Goal: Information Seeking & Learning: Learn about a topic

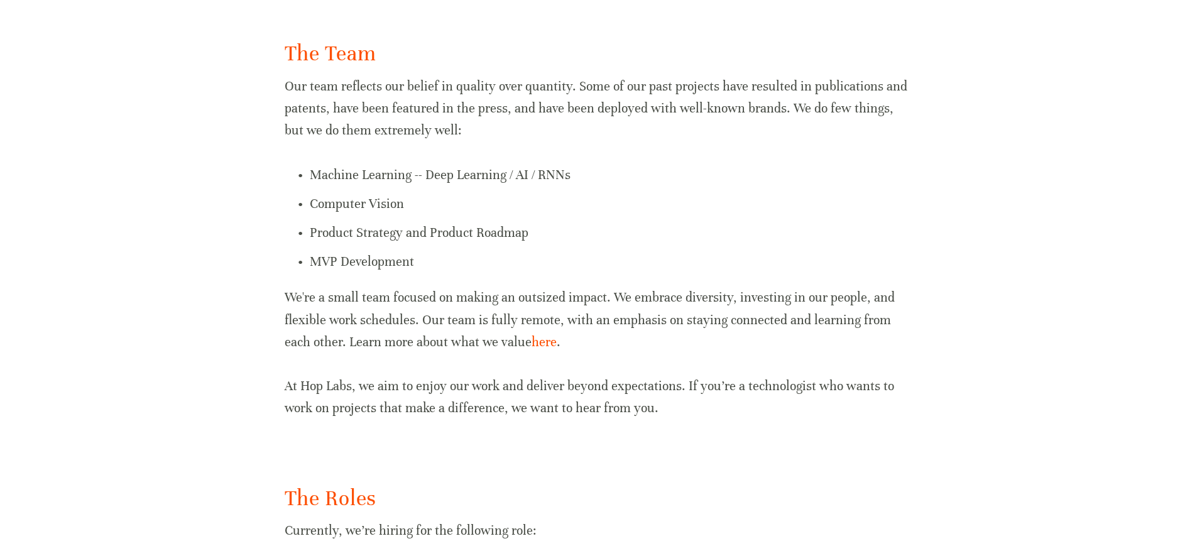
scroll to position [740, 0]
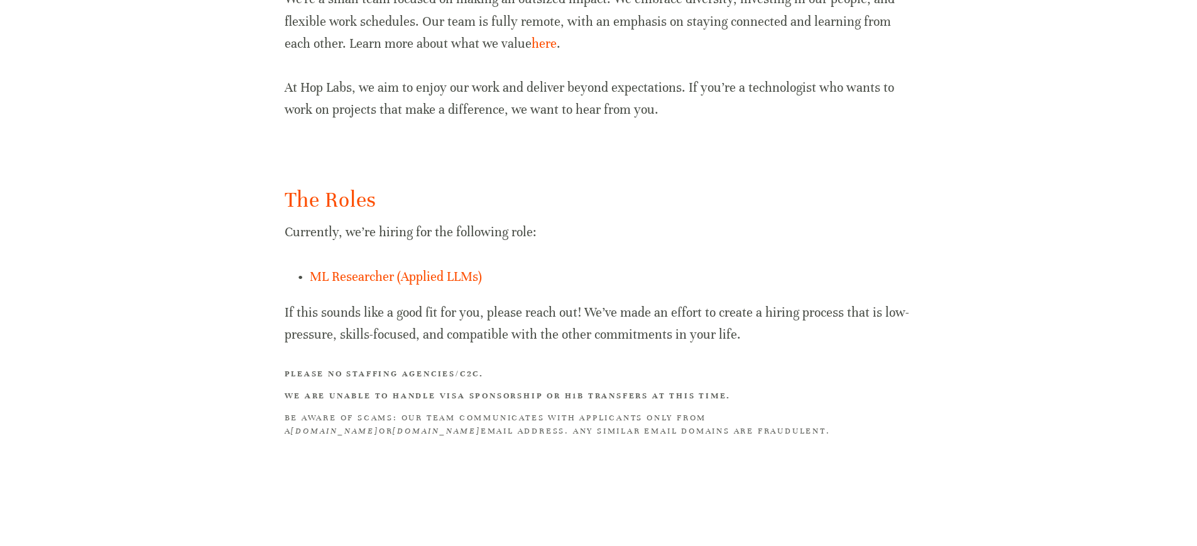
click at [434, 266] on p "ML Researcher (Applied LLMs)" at bounding box center [611, 277] width 603 height 22
click at [435, 274] on link "ML Researcher (Applied LLMs)" at bounding box center [396, 277] width 172 height 16
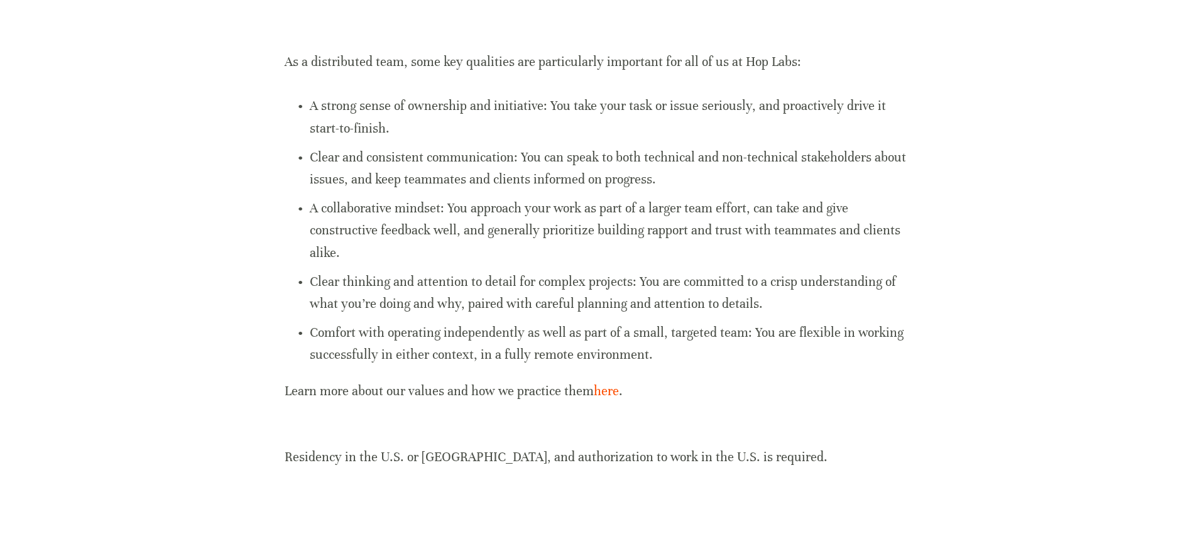
scroll to position [860, 0]
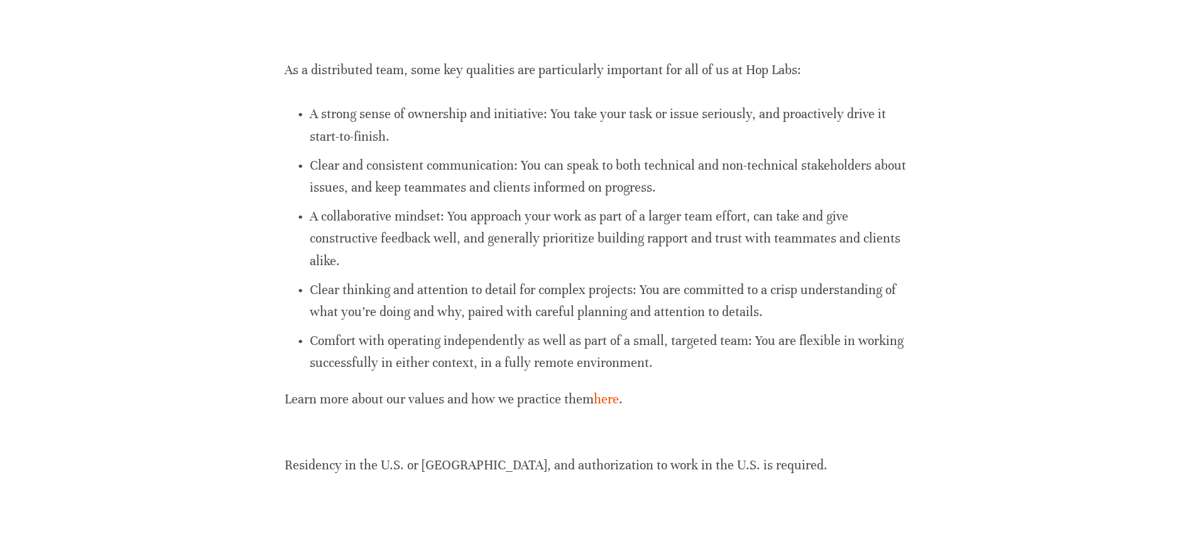
drag, startPoint x: 447, startPoint y: 103, endPoint x: 470, endPoint y: 143, distance: 45.6
click at [470, 143] on p "A strong sense of ownership and initiative: You take your task or issue serious…" at bounding box center [611, 125] width 603 height 44
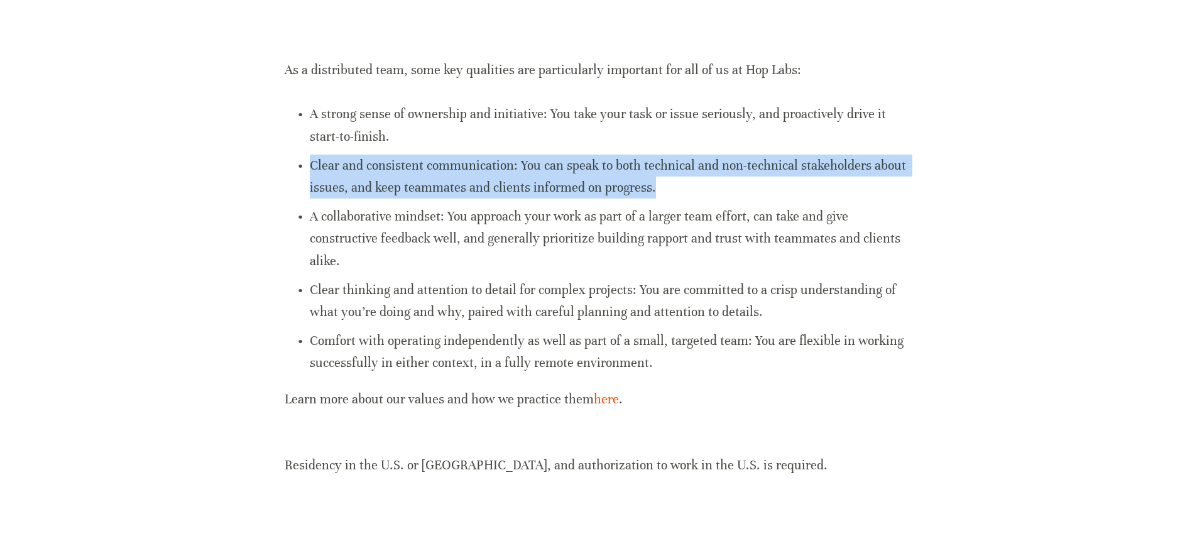
drag, startPoint x: 467, startPoint y: 143, endPoint x: 677, endPoint y: 177, distance: 212.0
click at [677, 177] on ul "A strong sense of ownership and initiative: You take your task or issue serious…" at bounding box center [599, 238] width 628 height 271
click at [677, 177] on p "Clear and consistent communication: You can speak to both technical and non-tec…" at bounding box center [611, 177] width 603 height 44
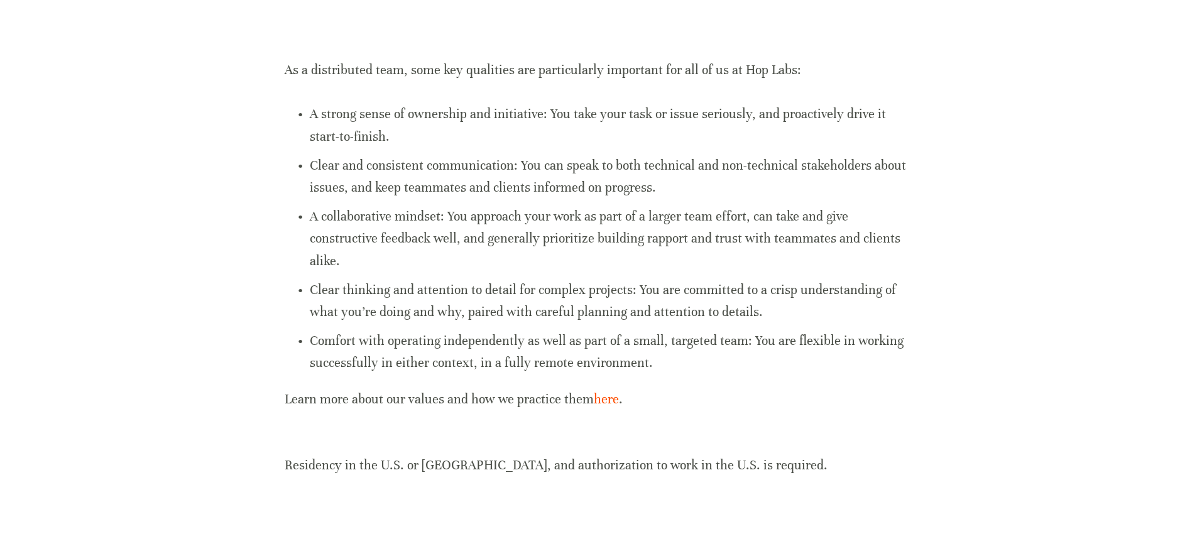
click at [331, 142] on p "A strong sense of ownership and initiative: You take your task or issue serious…" at bounding box center [611, 125] width 603 height 44
click at [292, 76] on p "As a distributed team, some key qualities are particularly important for all of…" at bounding box center [599, 70] width 628 height 22
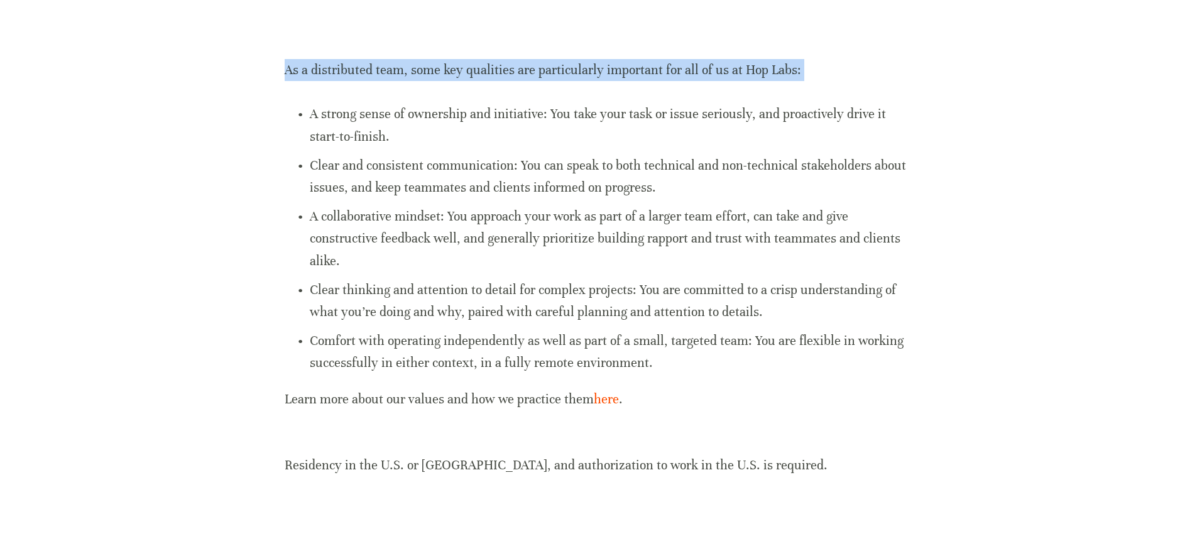
click at [292, 76] on p "As a distributed team, some key qualities are particularly important for all of…" at bounding box center [599, 70] width 628 height 22
click at [313, 67] on p "As a distributed team, some key qualities are particularly important for all of…" at bounding box center [599, 70] width 628 height 22
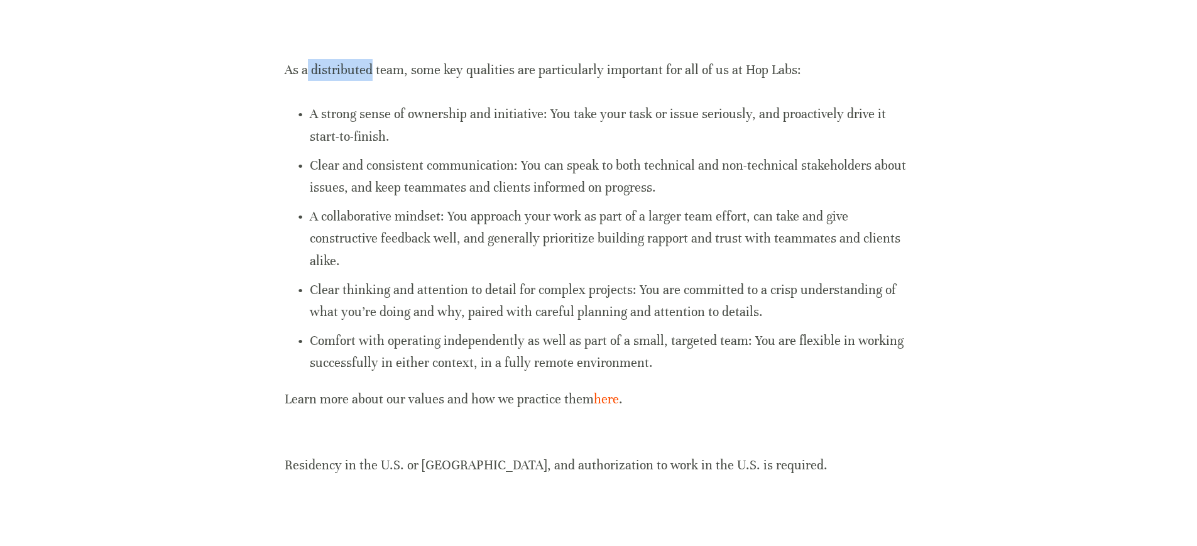
drag, startPoint x: 313, startPoint y: 67, endPoint x: 283, endPoint y: 92, distance: 38.8
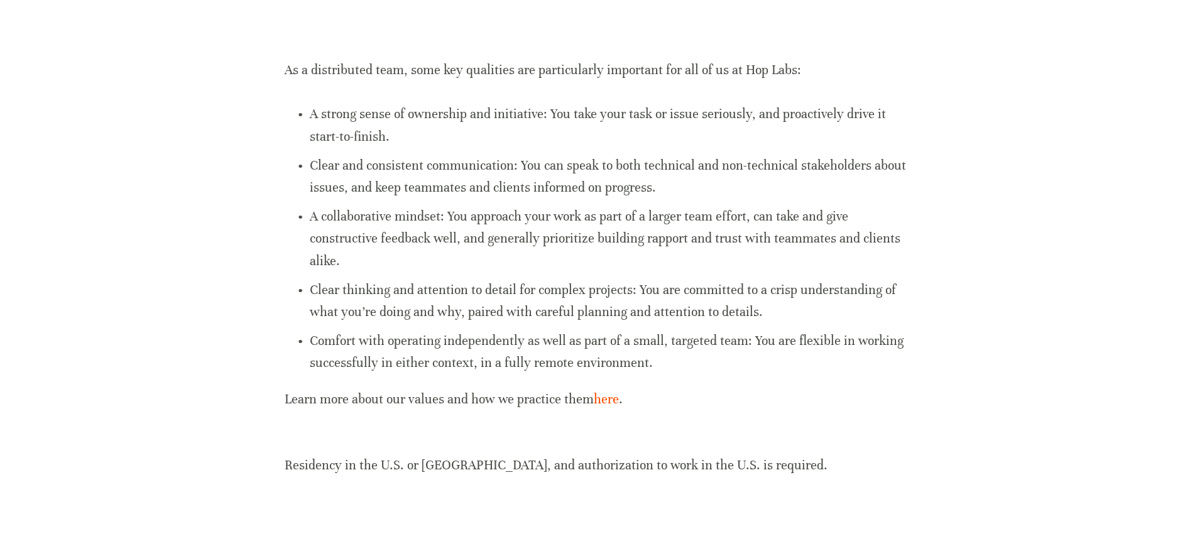
click at [318, 155] on p "Clear and consistent communication: You can speak to both technical and non-tec…" at bounding box center [611, 177] width 603 height 44
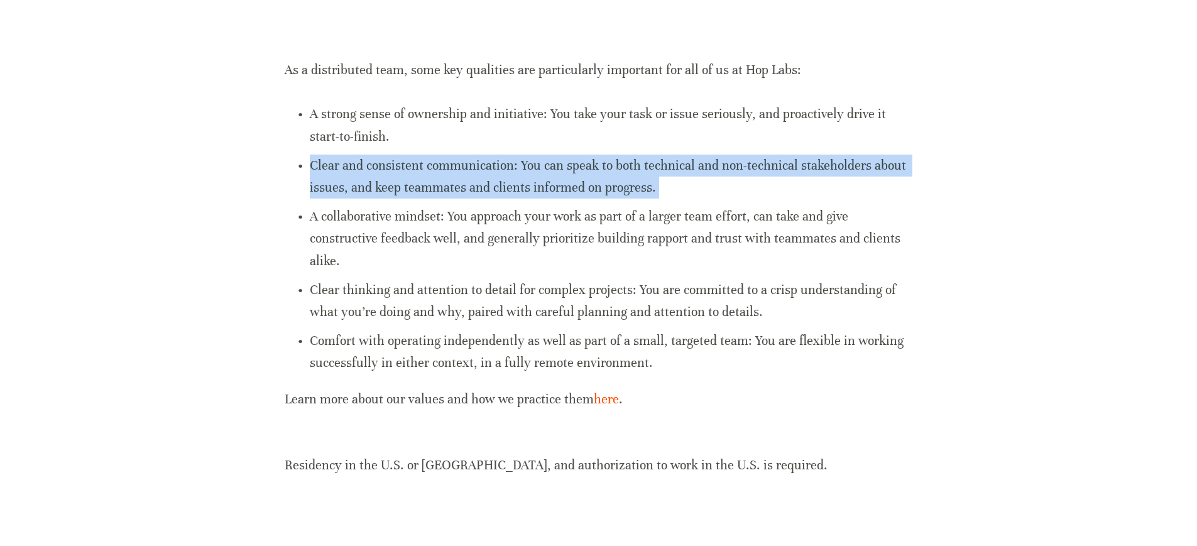
click at [318, 155] on p "Clear and consistent communication: You can speak to both technical and non-tec…" at bounding box center [611, 177] width 603 height 44
click at [310, 211] on p "A collaborative mindset: You approach your work as part of a larger team effort…" at bounding box center [611, 238] width 603 height 67
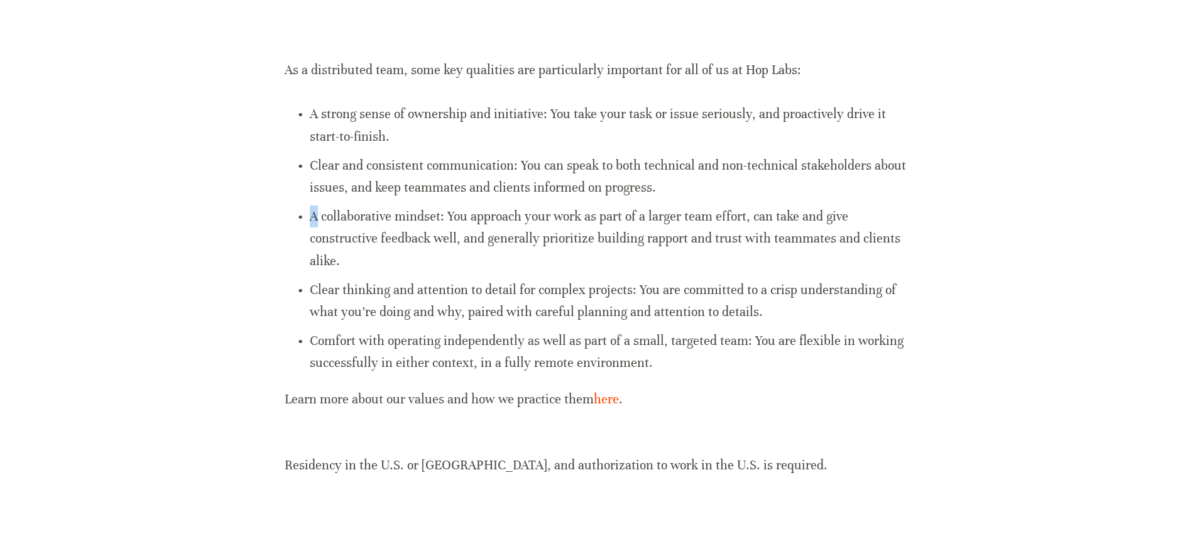
click at [310, 211] on p "A collaborative mindset: You approach your work as part of a larger team effort…" at bounding box center [611, 238] width 603 height 67
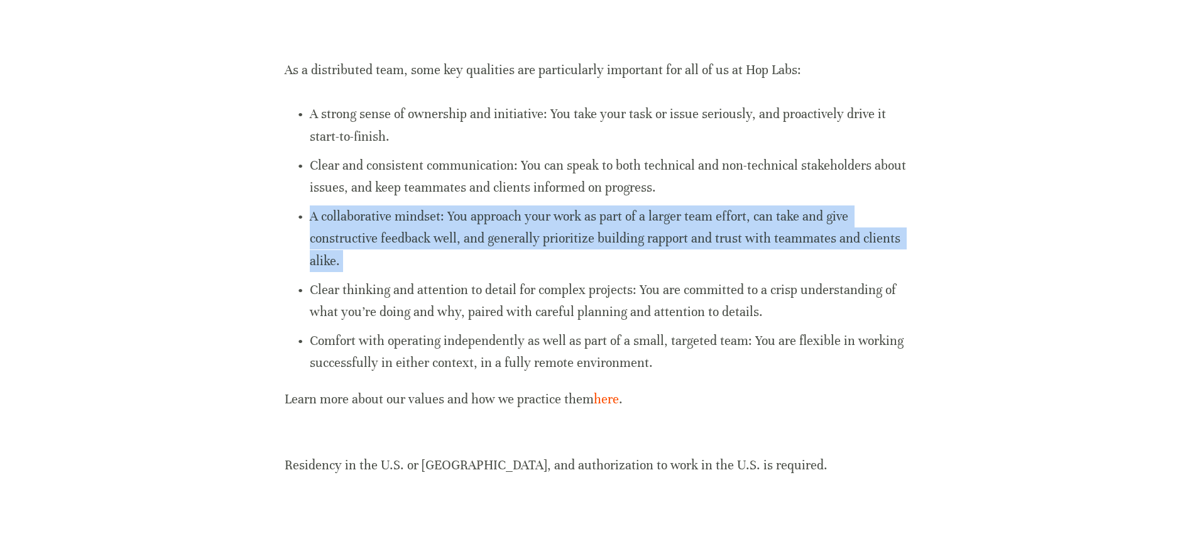
click at [310, 211] on p "A collaborative mindset: You approach your work as part of a larger team effort…" at bounding box center [611, 238] width 603 height 67
click at [431, 256] on p "A collaborative mindset: You approach your work as part of a larger team effort…" at bounding box center [611, 238] width 603 height 67
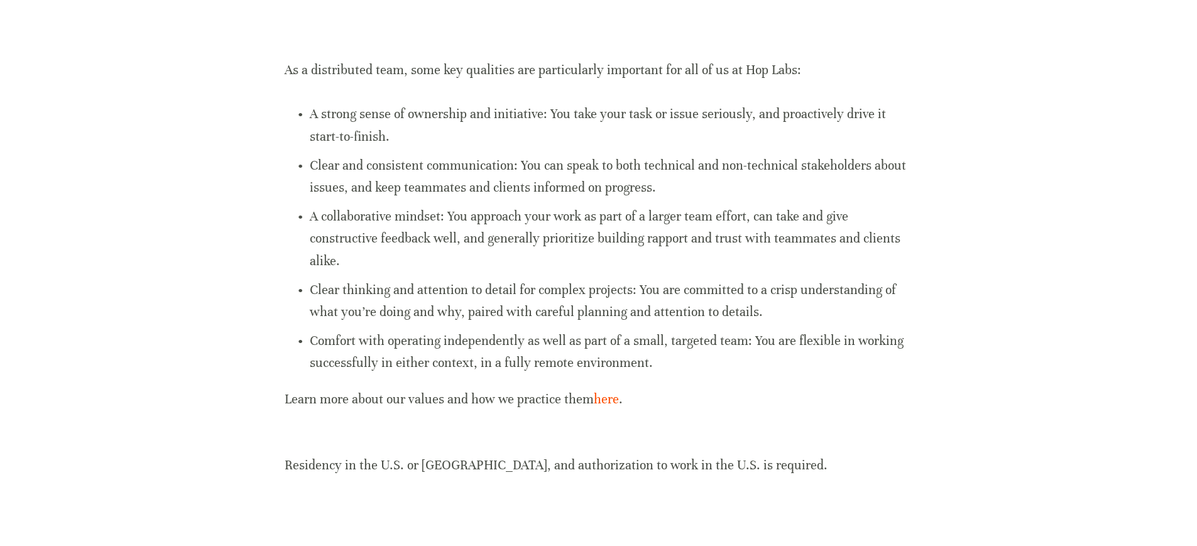
click at [597, 390] on p "Learn more about our values and how we practice them here ." at bounding box center [599, 399] width 628 height 22
click at [601, 398] on link "here" at bounding box center [606, 399] width 25 height 16
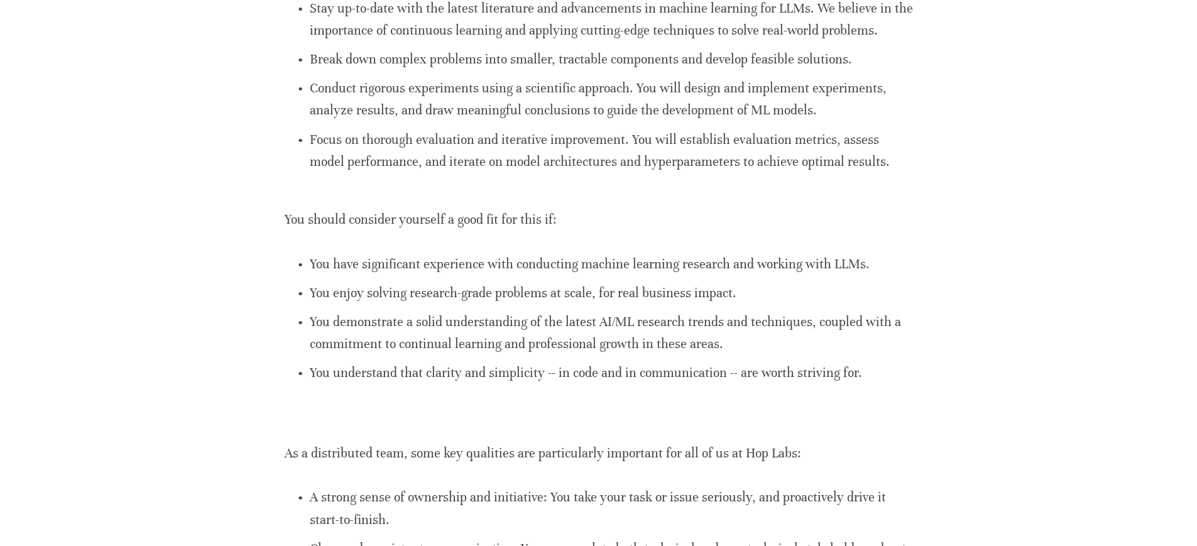
scroll to position [335, 0]
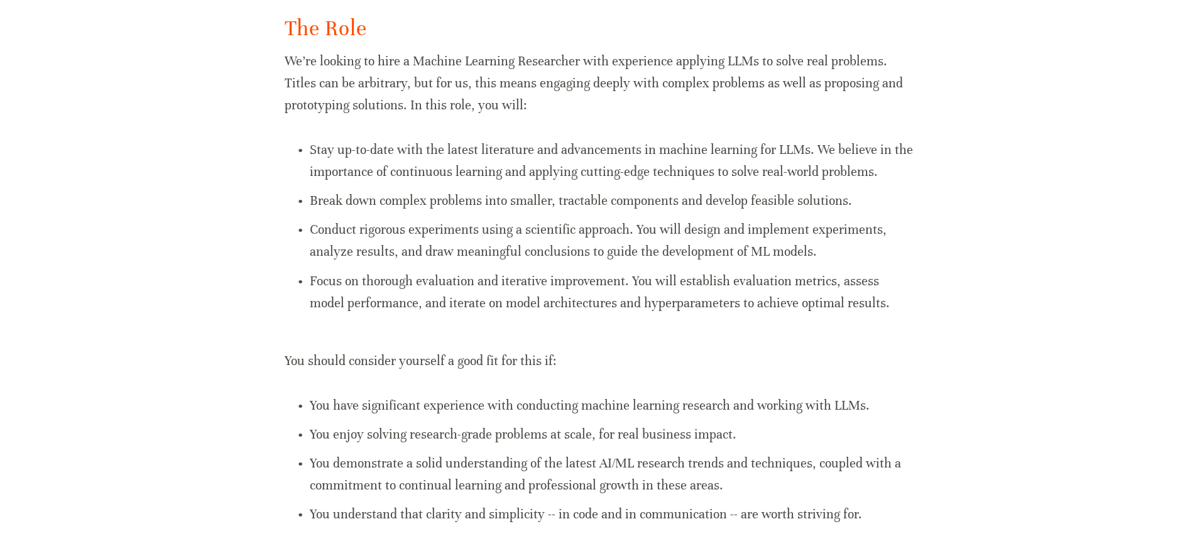
click at [373, 117] on div "The Role We’re looking to hire a Machine Learning Researcher with experience ap…" at bounding box center [599, 507] width 628 height 987
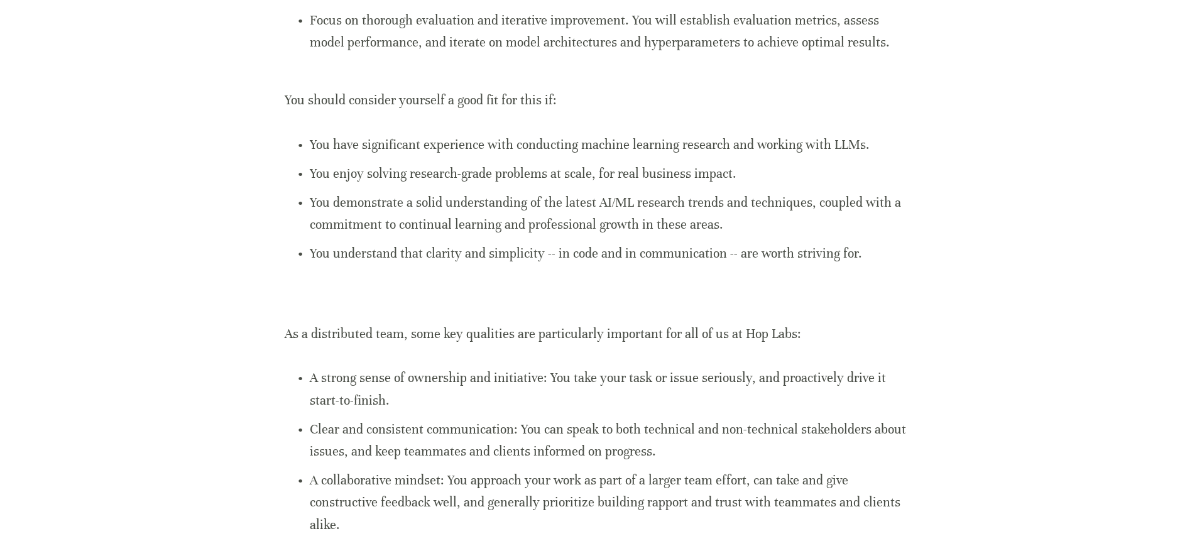
scroll to position [565, 0]
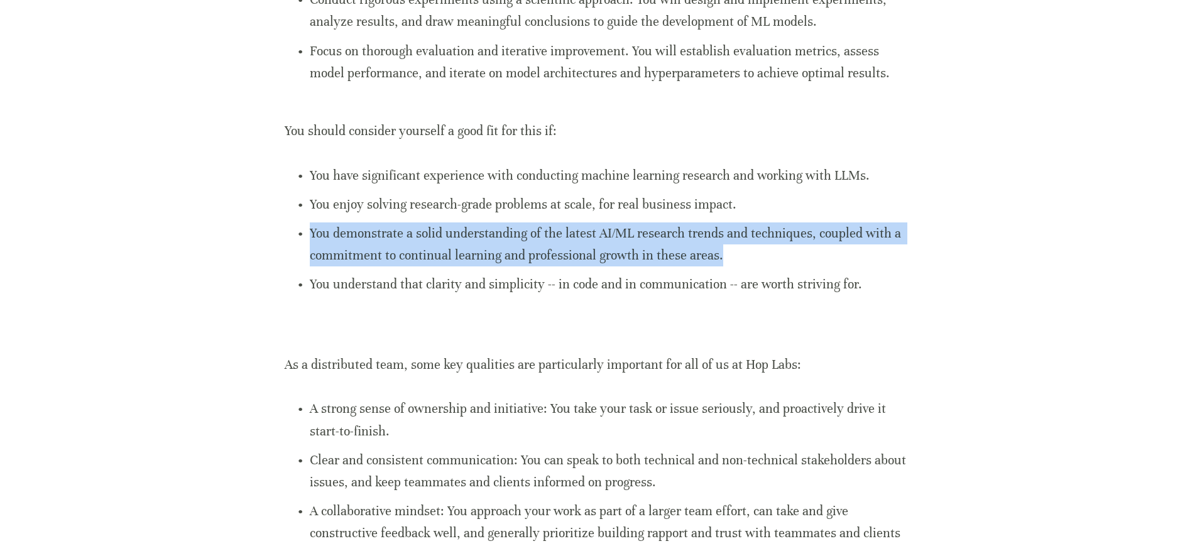
drag, startPoint x: 304, startPoint y: 238, endPoint x: 726, endPoint y: 249, distance: 421.7
click at [726, 249] on p "You demonstrate a solid understanding of the latest AI/ML research trends and t…" at bounding box center [611, 244] width 603 height 44
click at [724, 254] on p "You demonstrate a solid understanding of the latest AI/ML research trends and t…" at bounding box center [611, 244] width 603 height 44
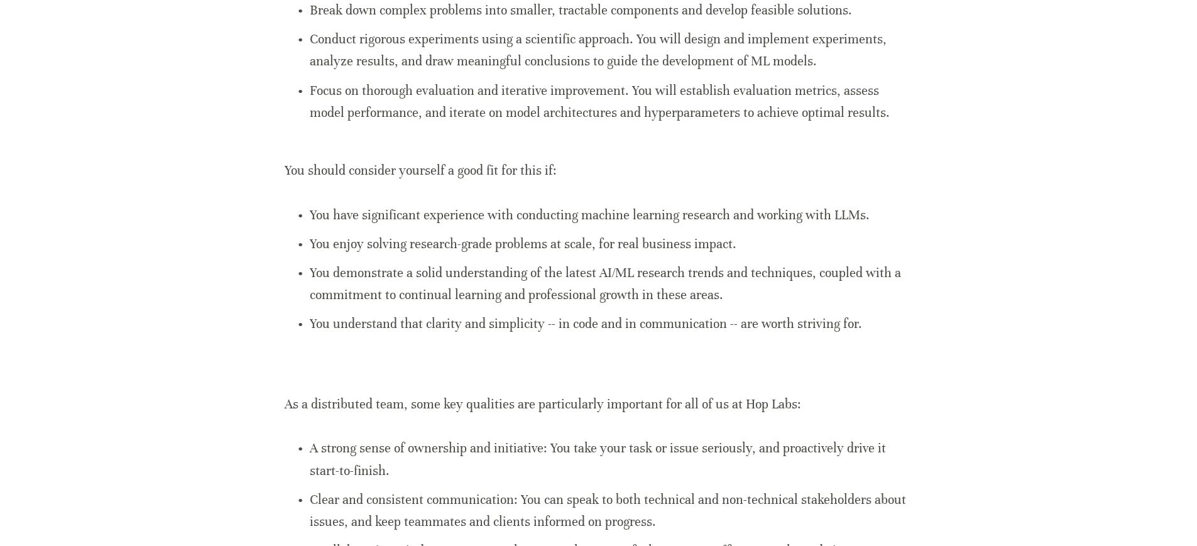
scroll to position [437, 0]
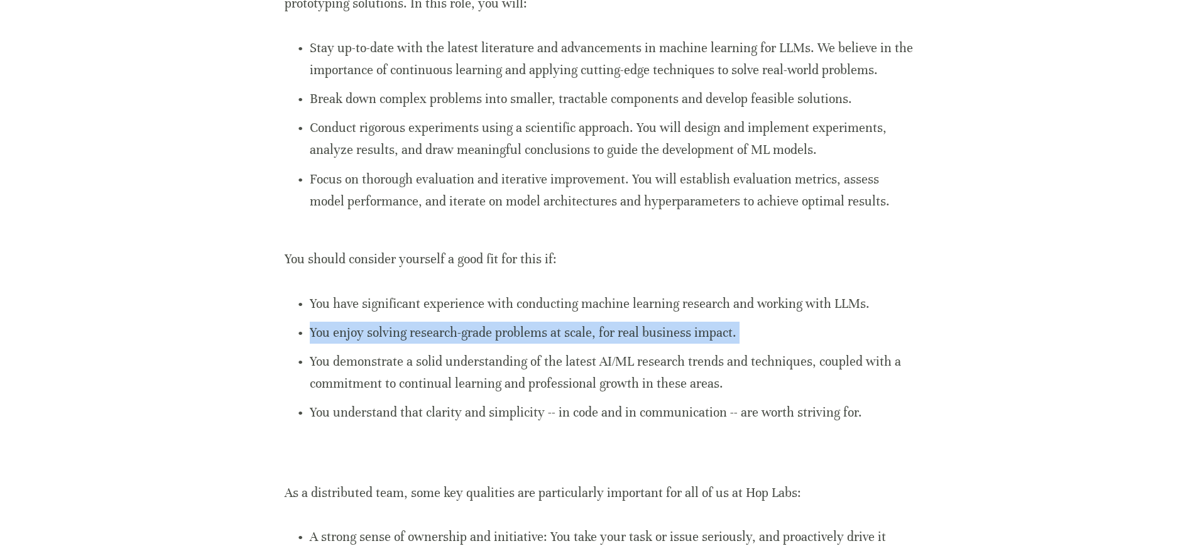
click at [758, 332] on p "You enjoy solving research-grade problems at scale, for real business impact." at bounding box center [611, 333] width 603 height 22
click at [745, 333] on p "You enjoy solving research-grade problems at scale, for real business impact." at bounding box center [611, 333] width 603 height 22
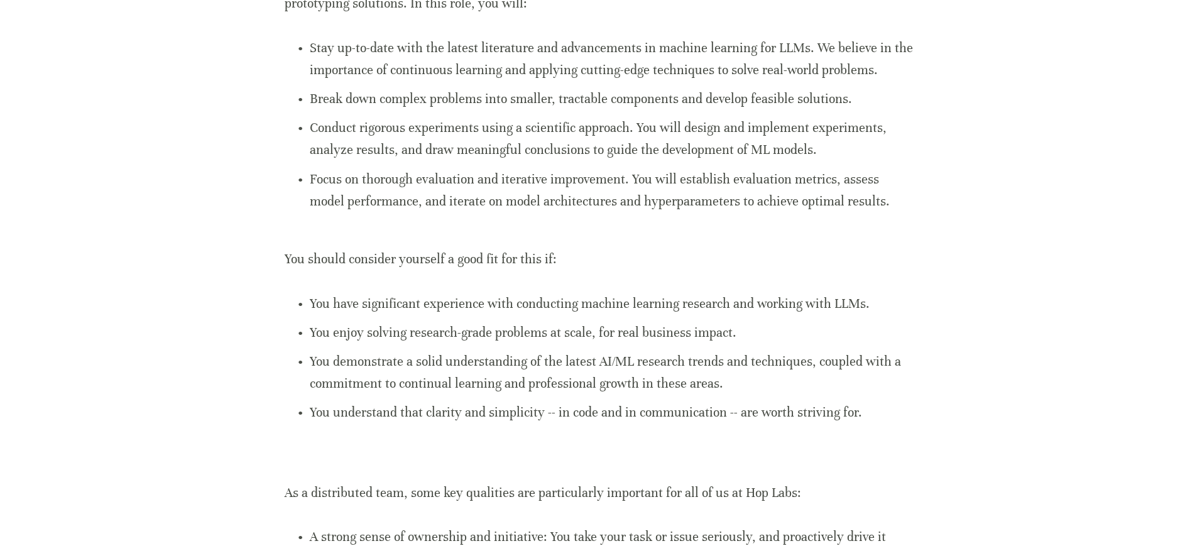
click at [640, 249] on p "You should consider yourself a good fit for this if:" at bounding box center [599, 248] width 628 height 44
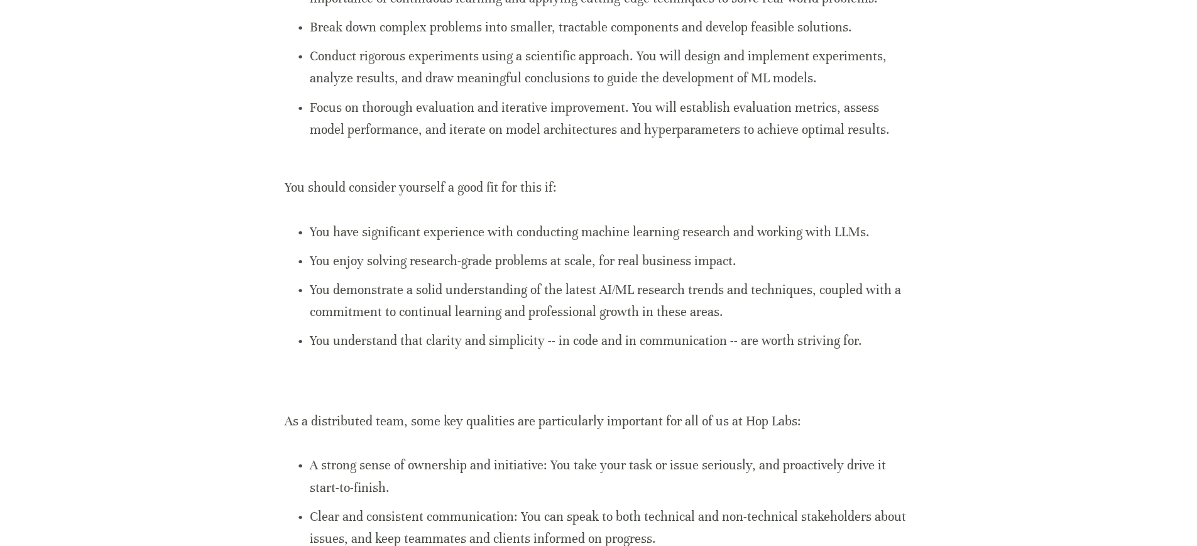
scroll to position [517, 0]
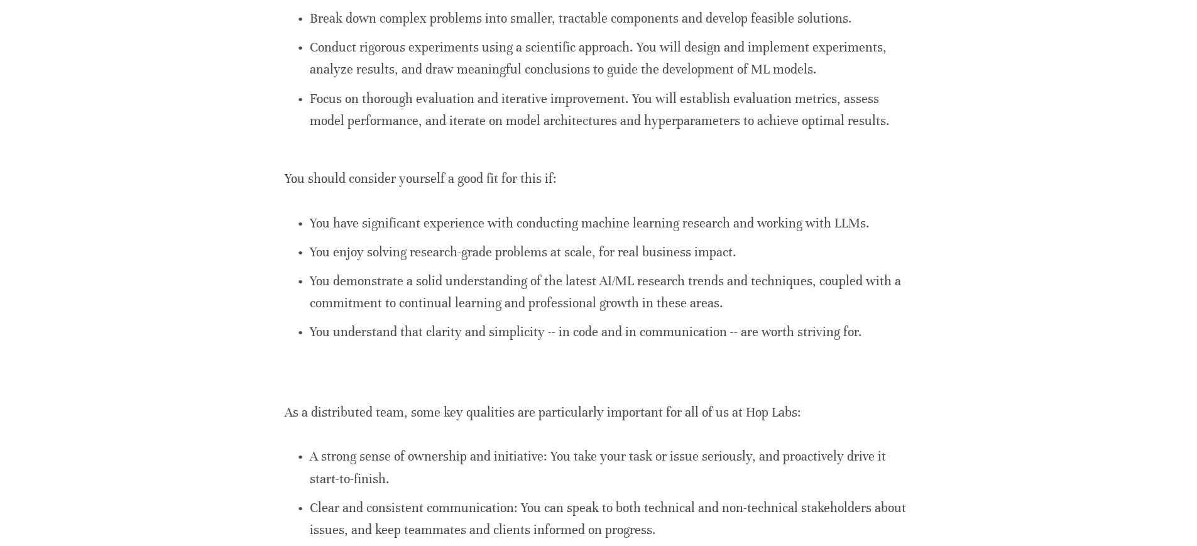
click at [827, 287] on p "You demonstrate a solid understanding of the latest AI/ML research trends and t…" at bounding box center [611, 292] width 603 height 44
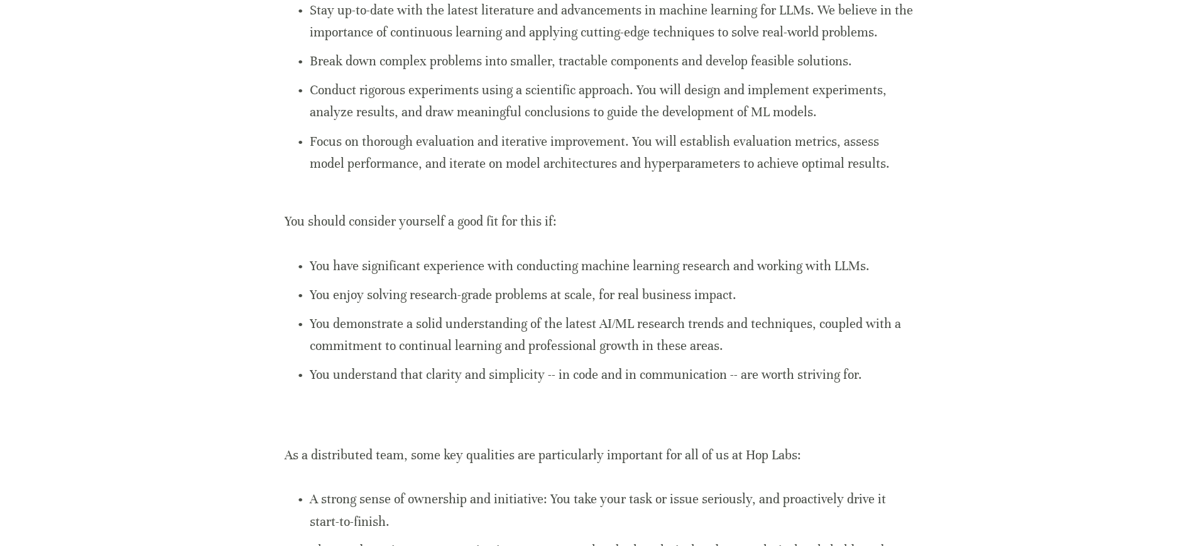
scroll to position [400, 0]
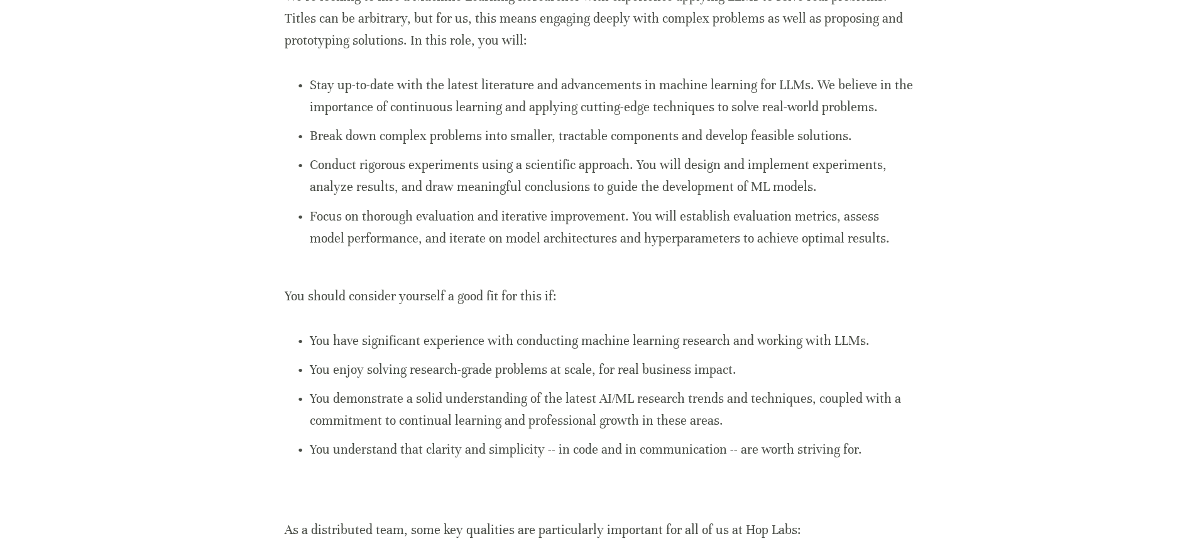
click at [912, 252] on div "The Role We’re looking to hire a Machine Learning Researcher with experience ap…" at bounding box center [599, 442] width 628 height 987
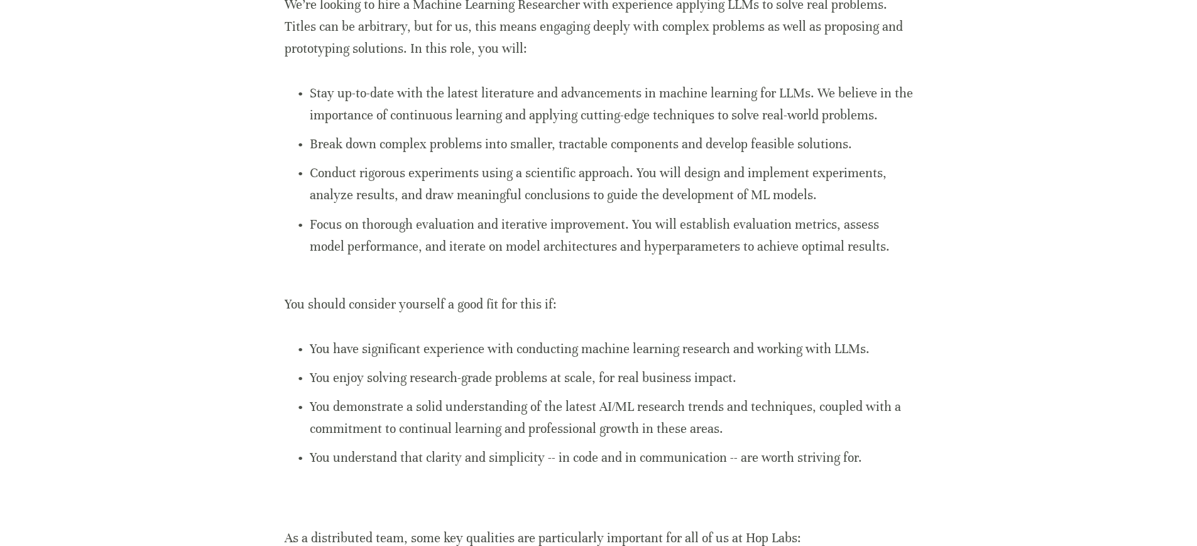
scroll to position [376, 0]
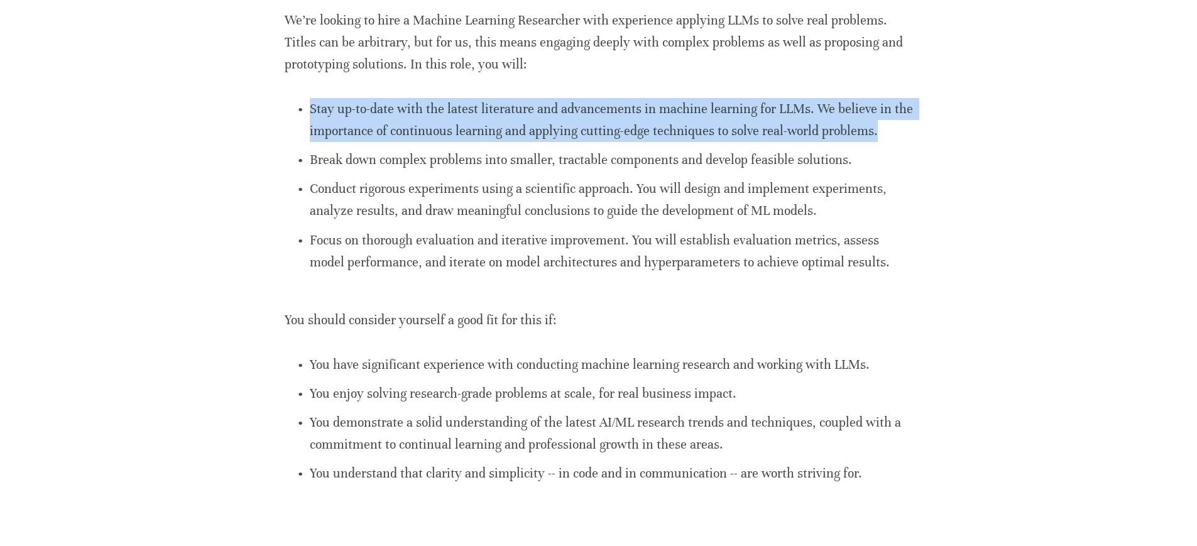
drag, startPoint x: 511, startPoint y: 95, endPoint x: 931, endPoint y: 138, distance: 421.9
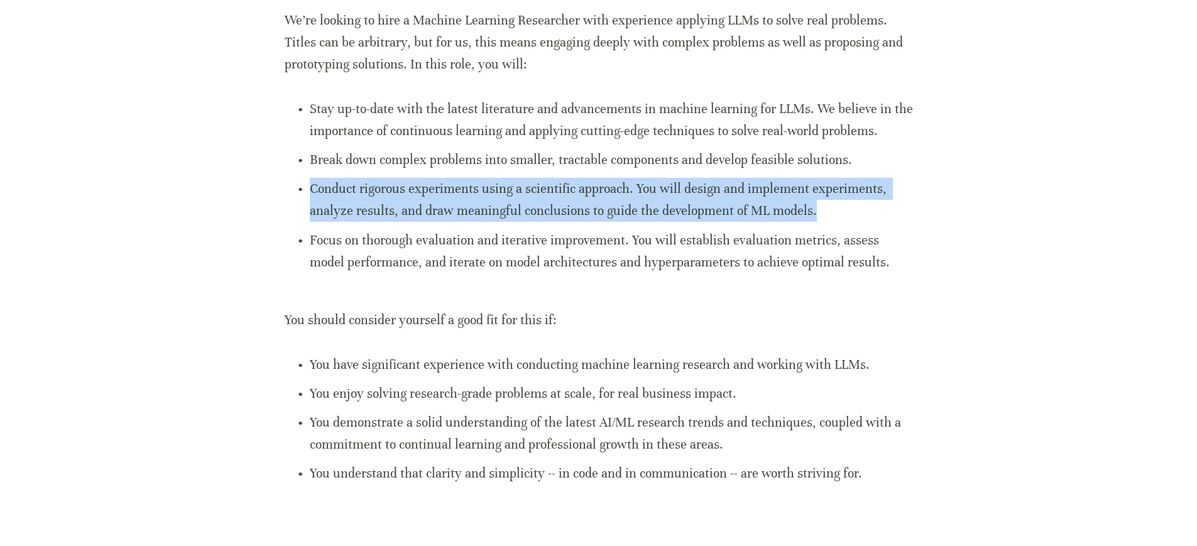
drag, startPoint x: 305, startPoint y: 188, endPoint x: 860, endPoint y: 202, distance: 554.3
click at [860, 202] on p "Conduct rigorous experiments using a scientific approach. You will design and i…" at bounding box center [611, 200] width 603 height 44
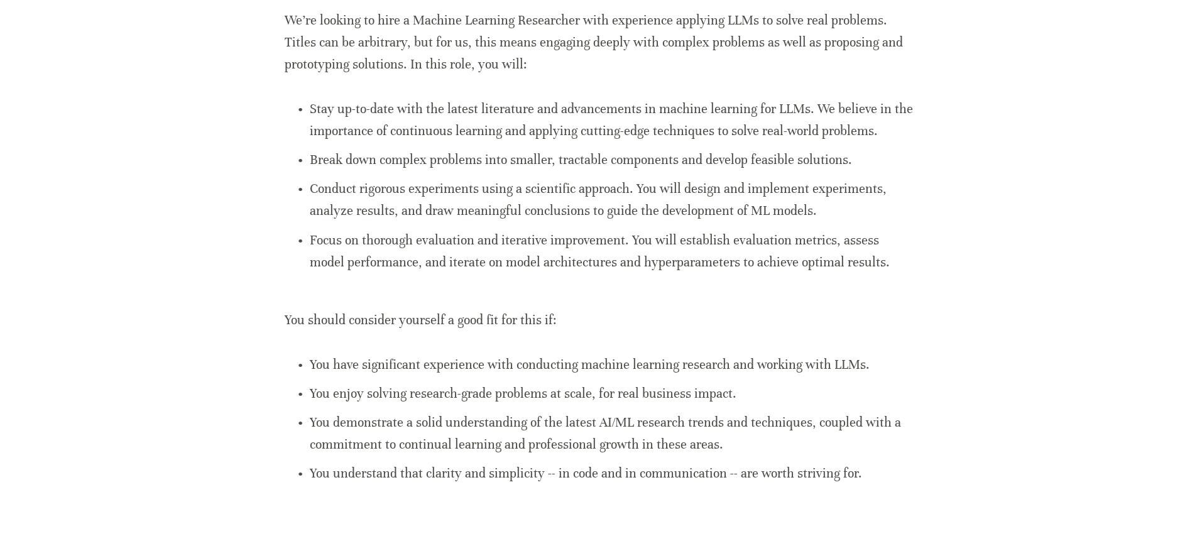
click at [459, 95] on div "The Role We’re looking to hire a Machine Learning Researcher with experience ap…" at bounding box center [599, 466] width 628 height 987
click at [923, 205] on div "The Role We’re looking to hire a Machine Learning Researcher with experience ap…" at bounding box center [599, 466] width 650 height 1008
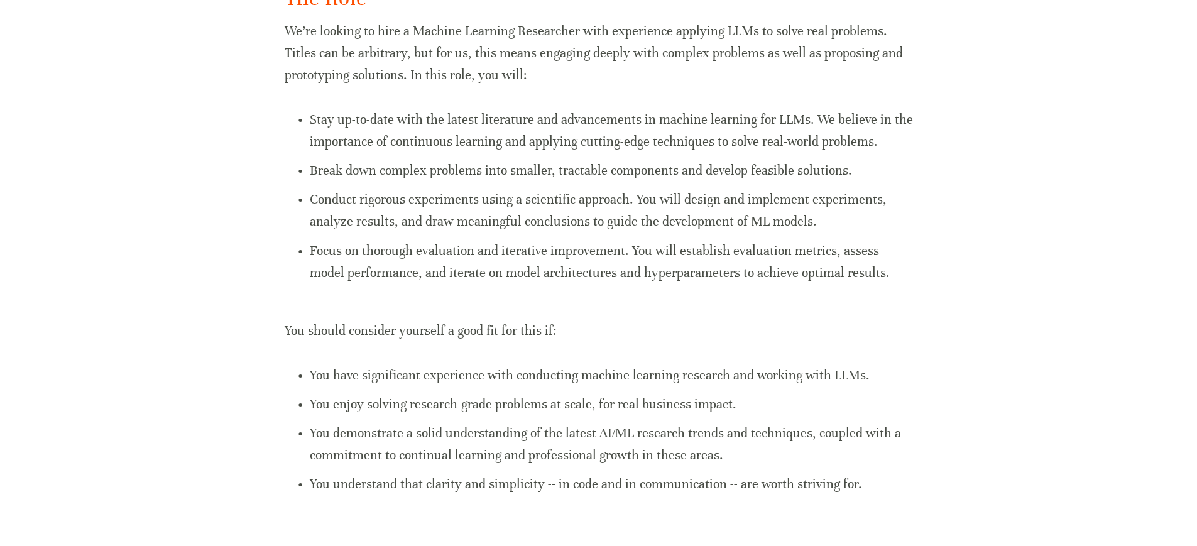
scroll to position [381, 0]
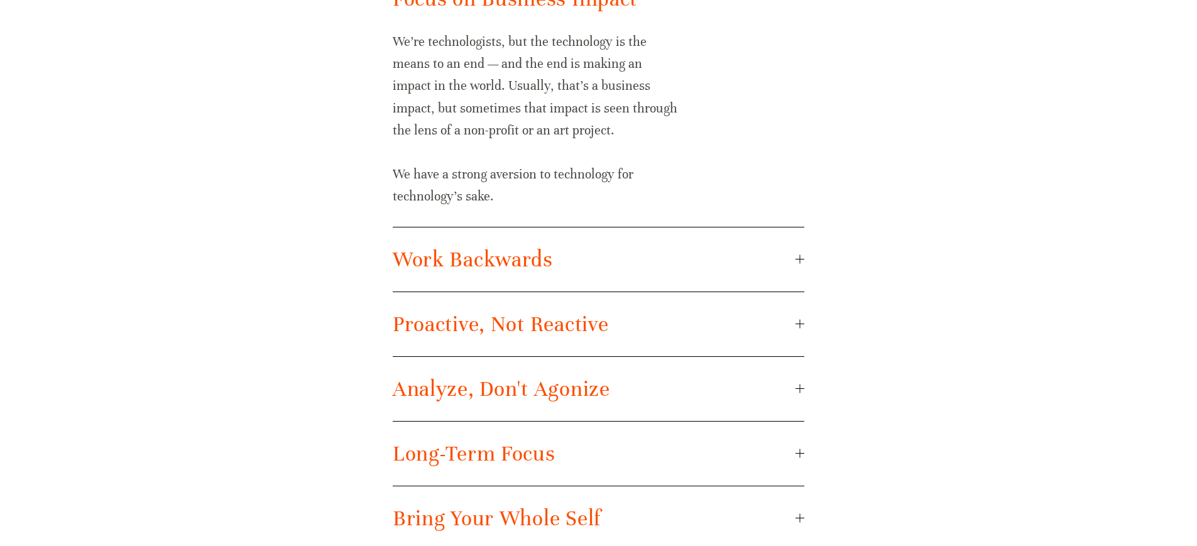
scroll to position [858, 0]
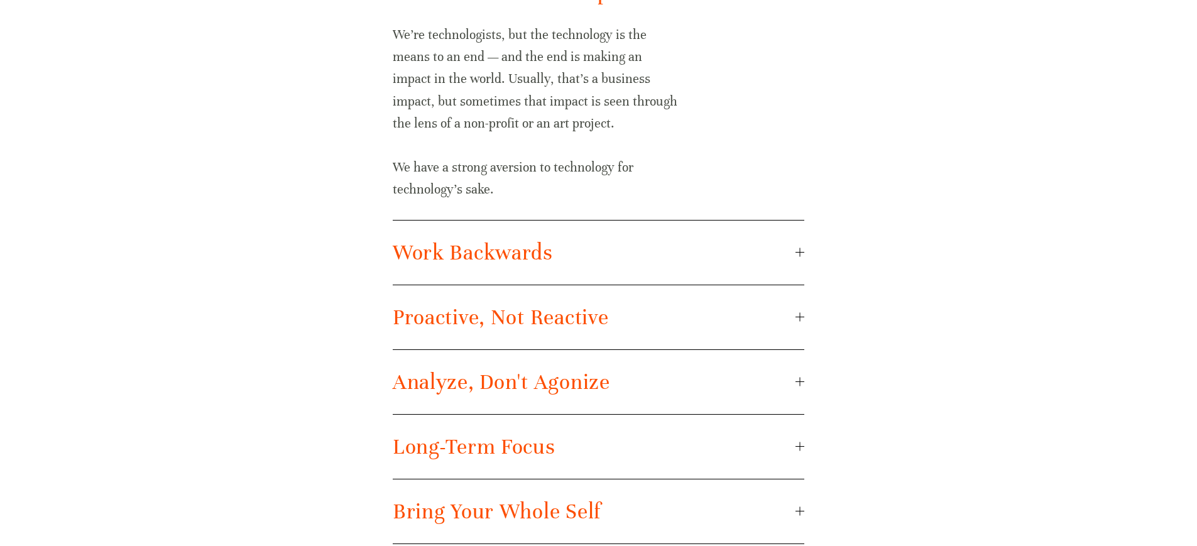
click at [785, 251] on span "Work Backwards" at bounding box center [594, 252] width 403 height 26
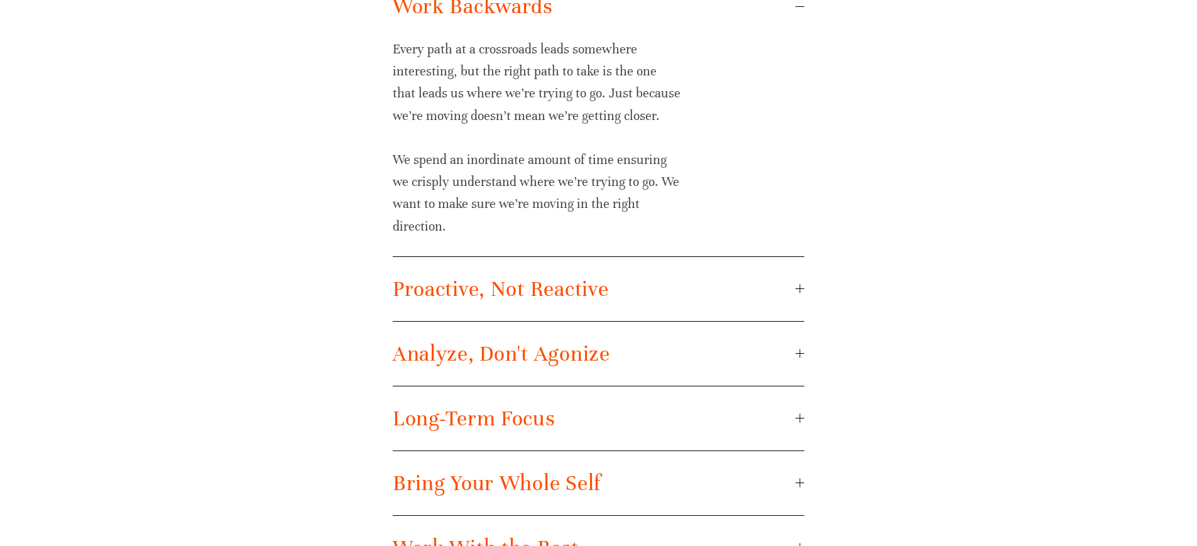
scroll to position [959, 0]
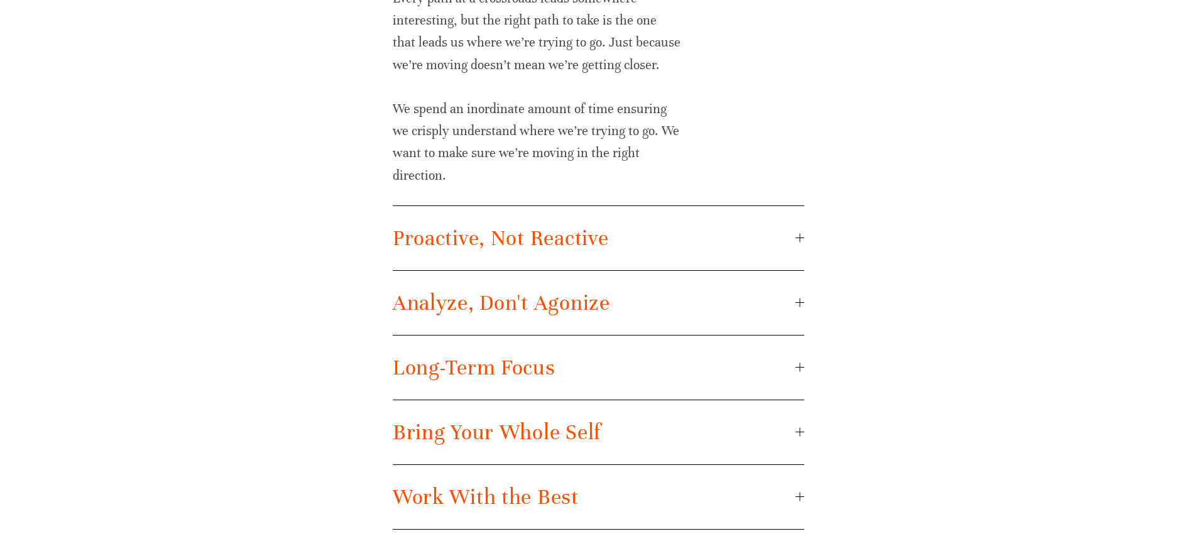
click at [811, 234] on div "Focus on Business Impact We’re technologists, but the technology is the means t…" at bounding box center [598, 193] width 433 height 693
click at [809, 234] on div "Focus on Business Impact We’re technologists, but the technology is the means t…" at bounding box center [598, 193] width 433 height 693
click at [800, 235] on div at bounding box center [799, 238] width 9 height 9
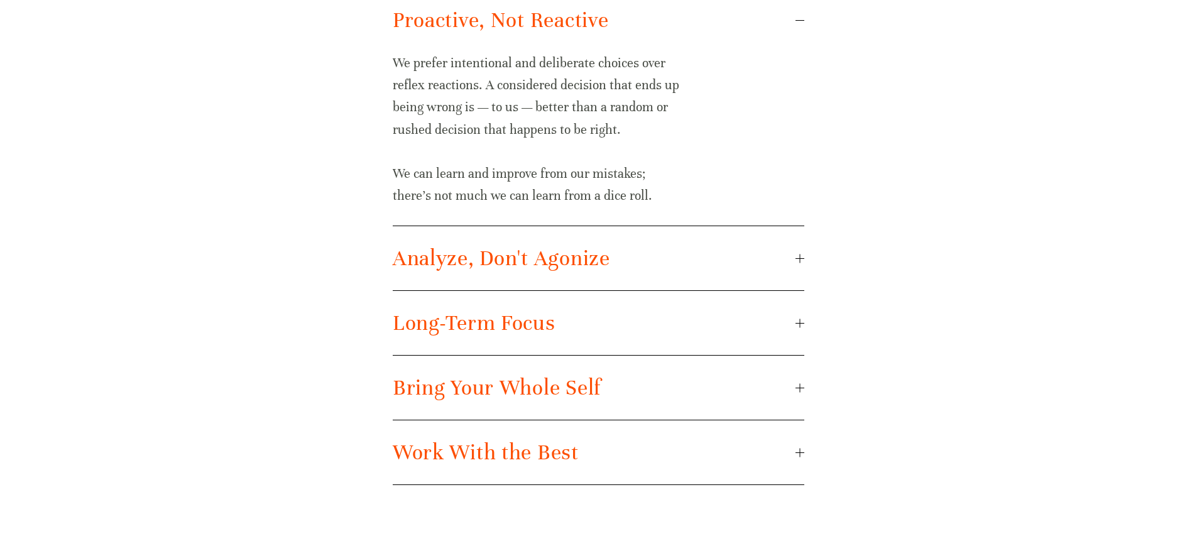
click at [794, 249] on span "Analyze, Don't Agonize" at bounding box center [594, 258] width 403 height 26
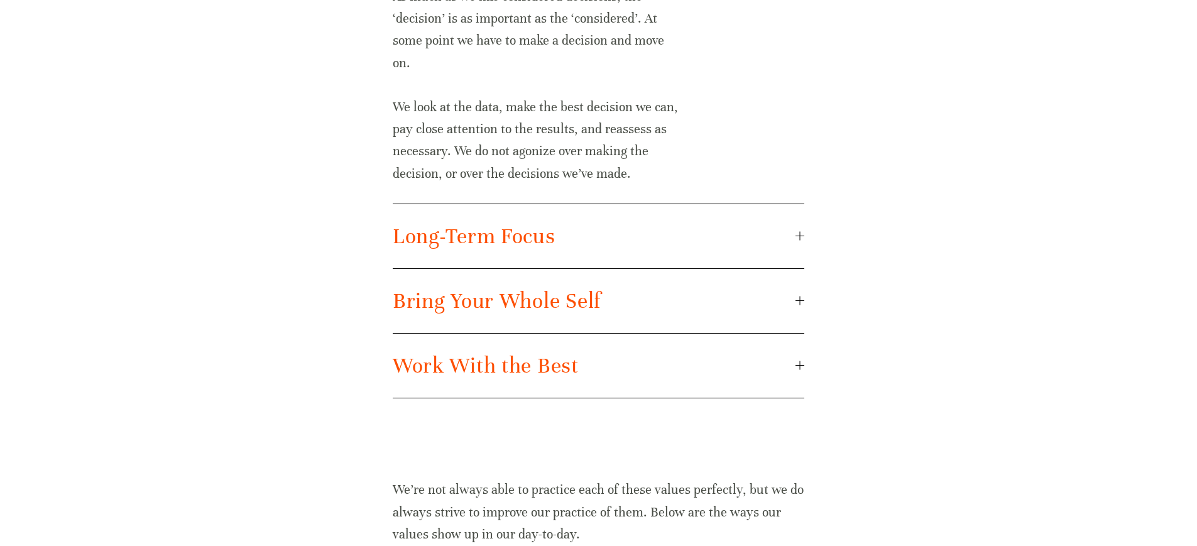
scroll to position [1099, 0]
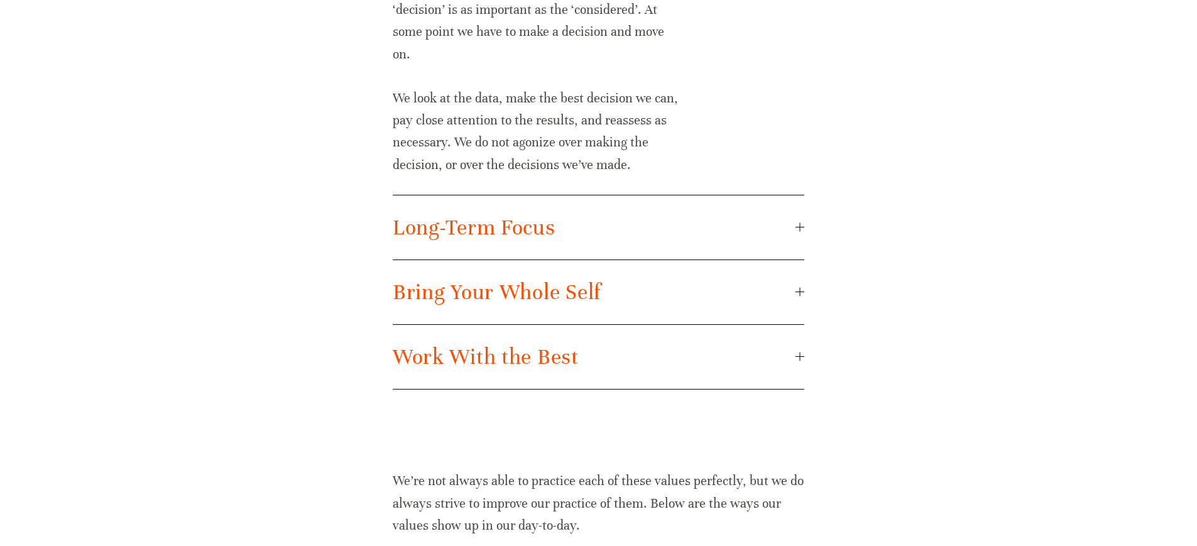
click at [802, 225] on div at bounding box center [799, 227] width 9 height 9
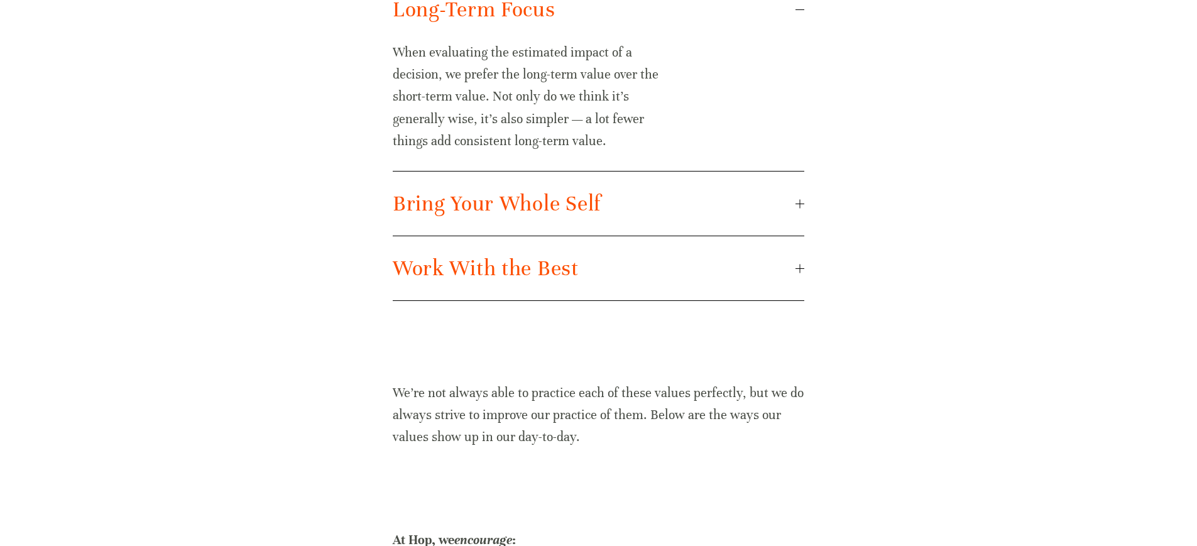
click at [804, 210] on div "Focus on Business Impact We’re technologists, but the technology is the means t…" at bounding box center [598, 9] width 433 height 604
click at [803, 207] on div at bounding box center [799, 203] width 9 height 9
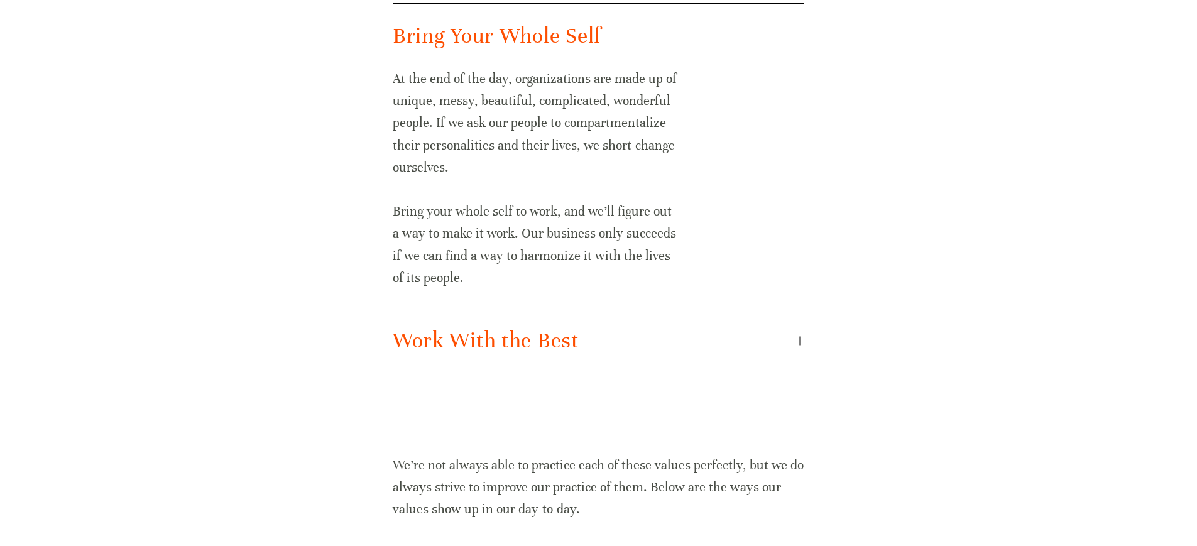
scroll to position [1159, 0]
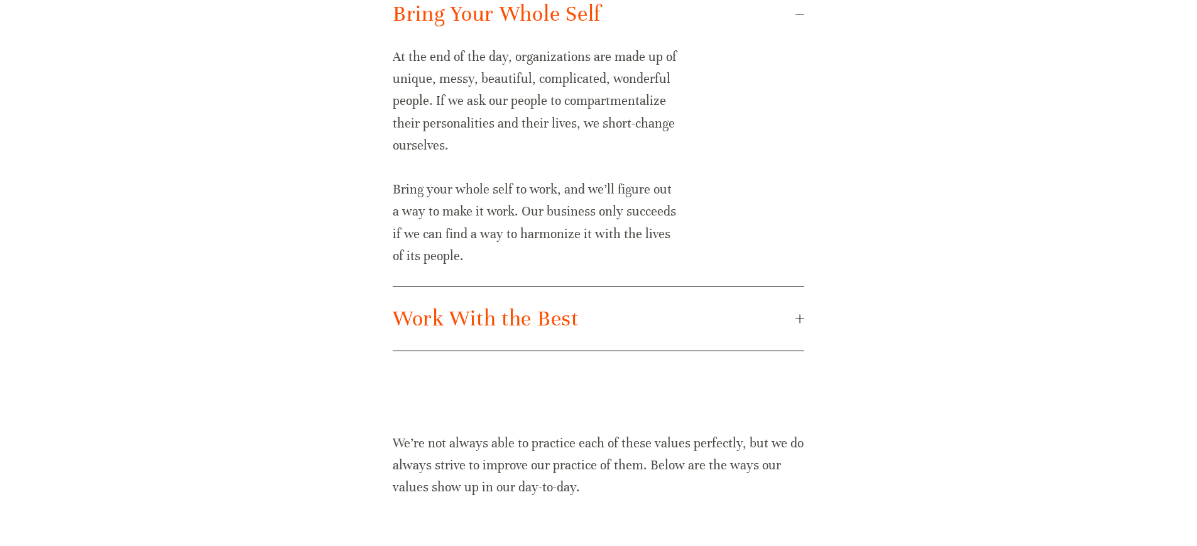
click at [805, 319] on div "Focus on Business Impact We’re technologists, but the technology is the means t…" at bounding box center [598, 4] width 433 height 715
click at [802, 319] on div at bounding box center [799, 319] width 9 height 1
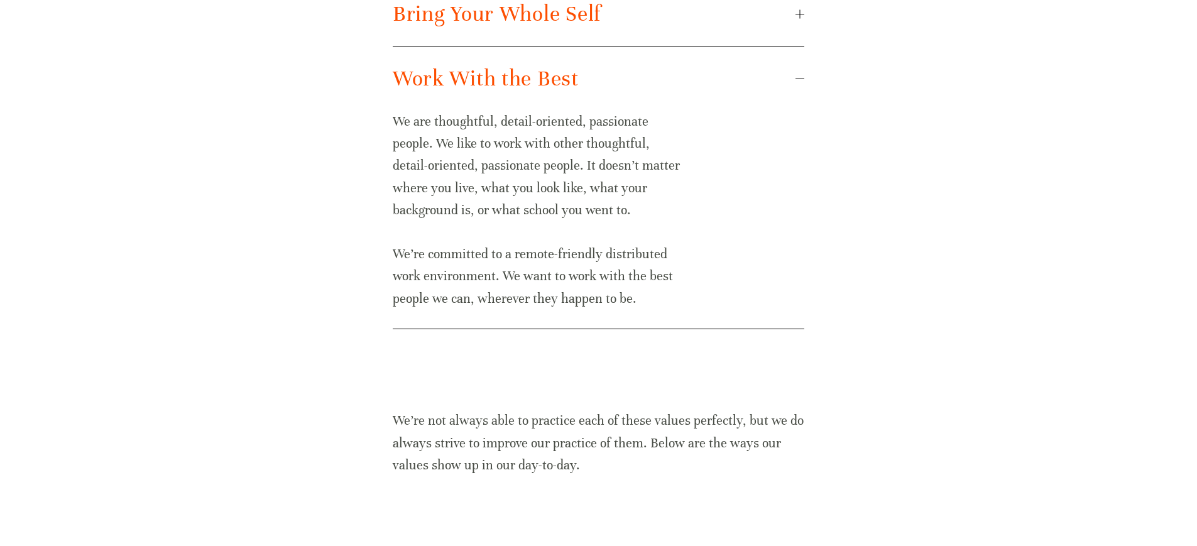
click at [799, 80] on div at bounding box center [799, 78] width 9 height 9
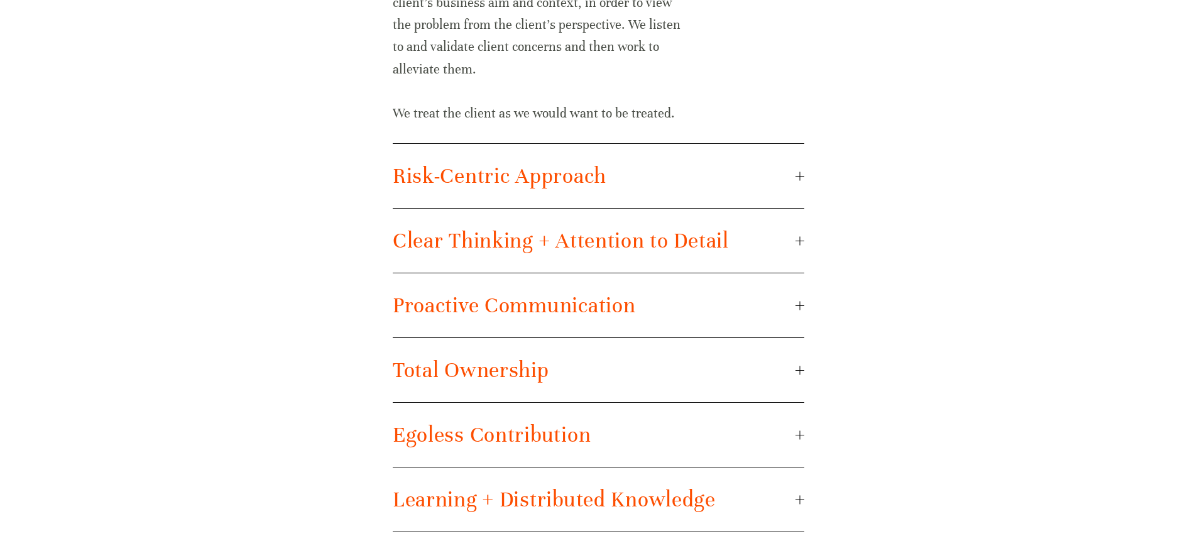
scroll to position [1702, 0]
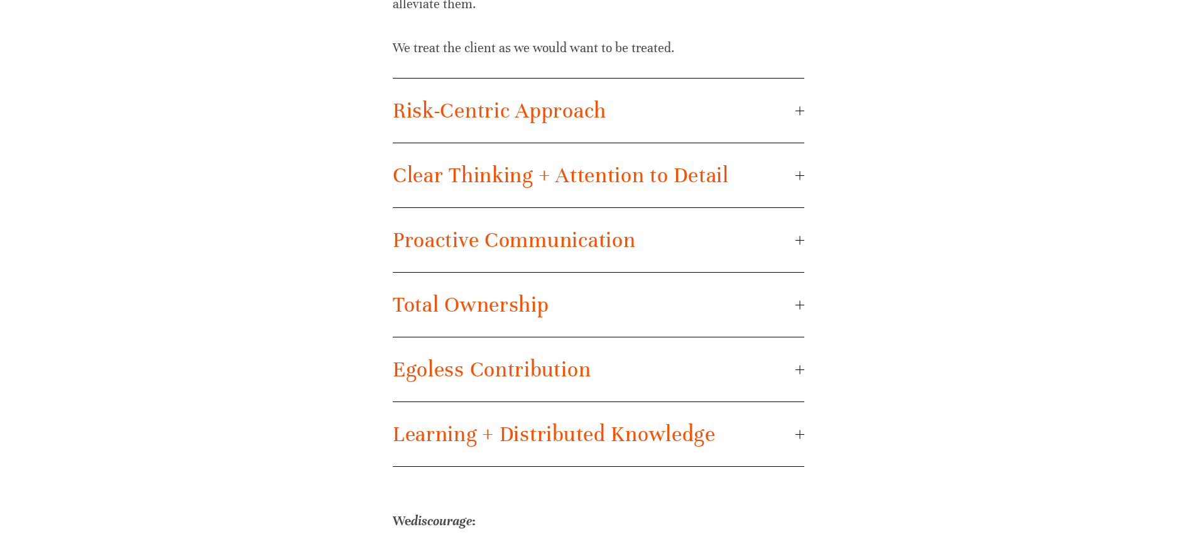
click at [809, 114] on div "Empathy for the Client We work to gain a deep understanding of the client’s bus…" at bounding box center [598, 153] width 433 height 648
click at [802, 108] on div at bounding box center [799, 110] width 9 height 9
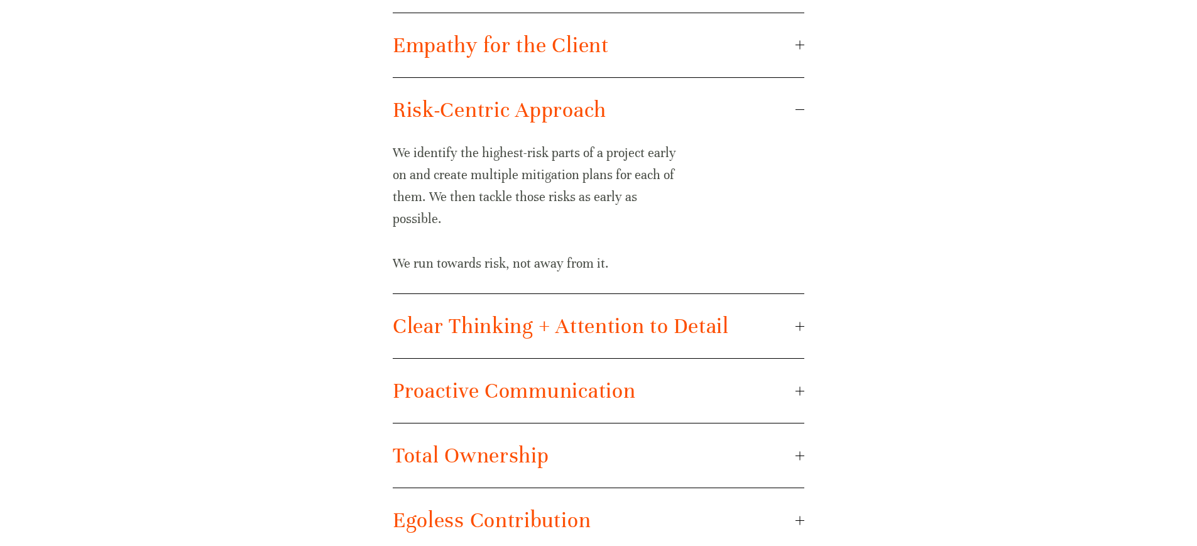
scroll to position [1526, 0]
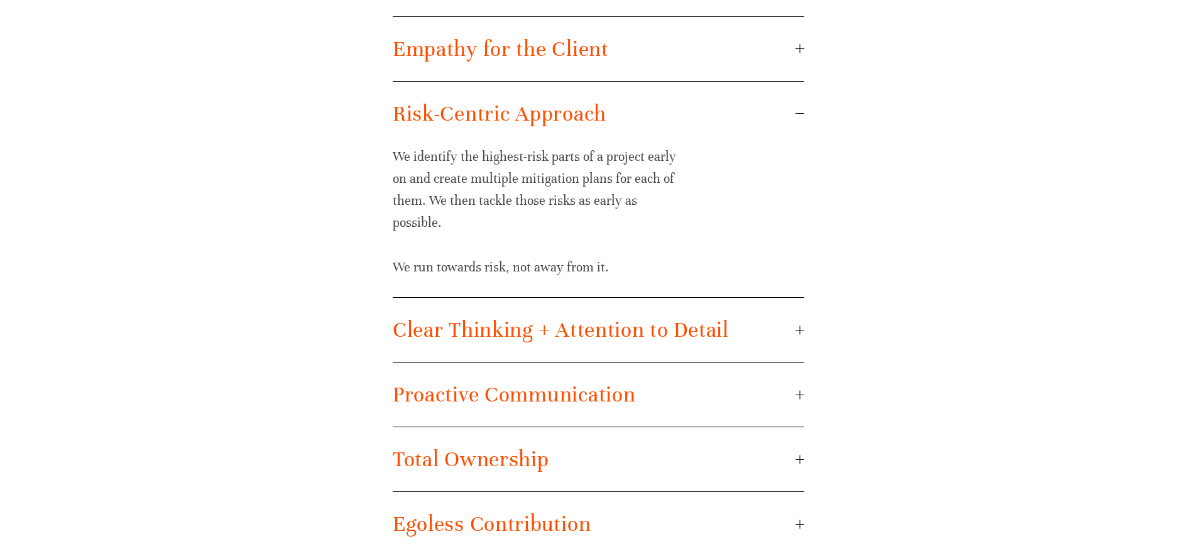
click at [787, 41] on span "Empathy for the Client" at bounding box center [594, 49] width 403 height 26
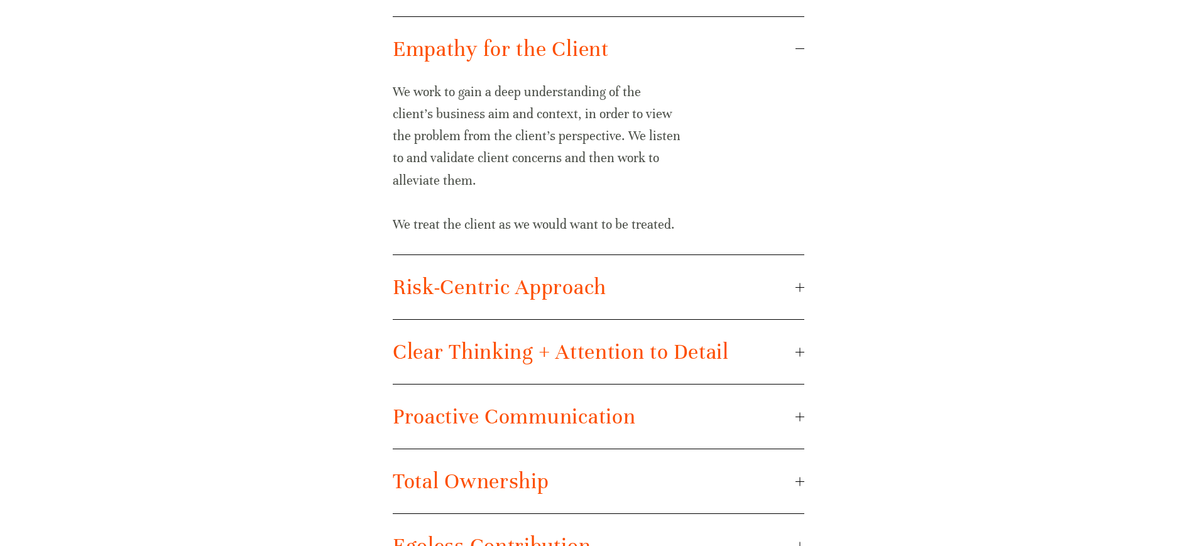
click at [782, 275] on span "Risk-Centric Approach" at bounding box center [594, 287] width 403 height 26
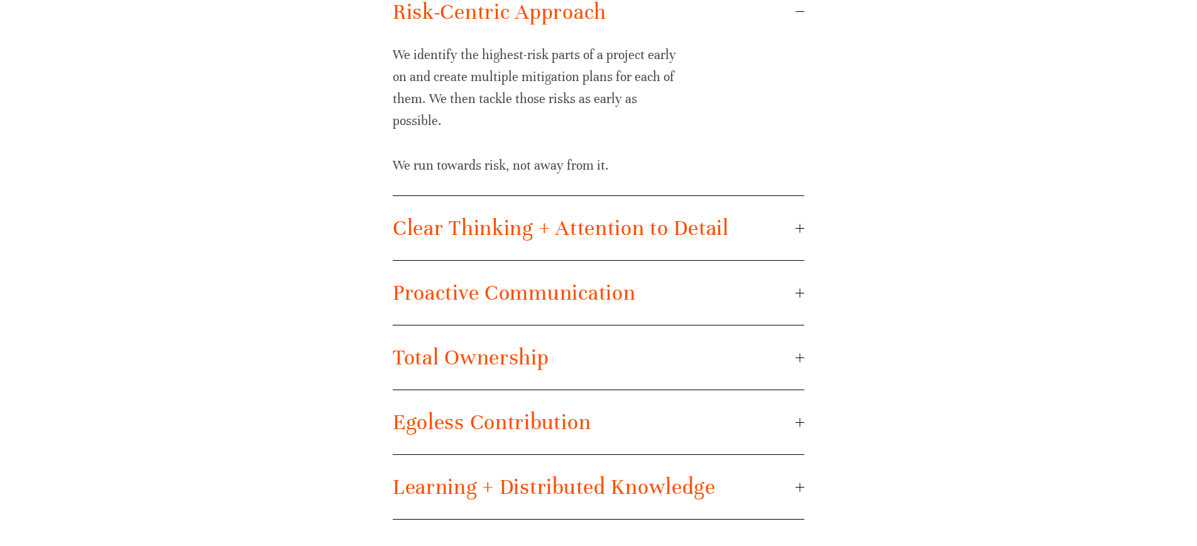
scroll to position [1625, 0]
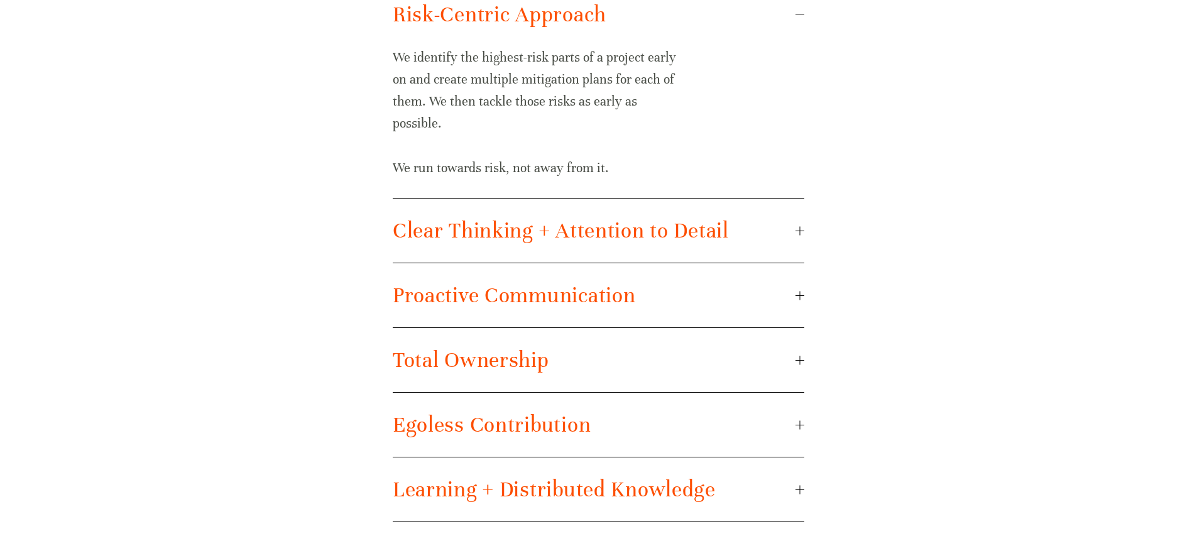
click at [792, 235] on span "Clear Thinking + Attention to Detail" at bounding box center [594, 230] width 403 height 26
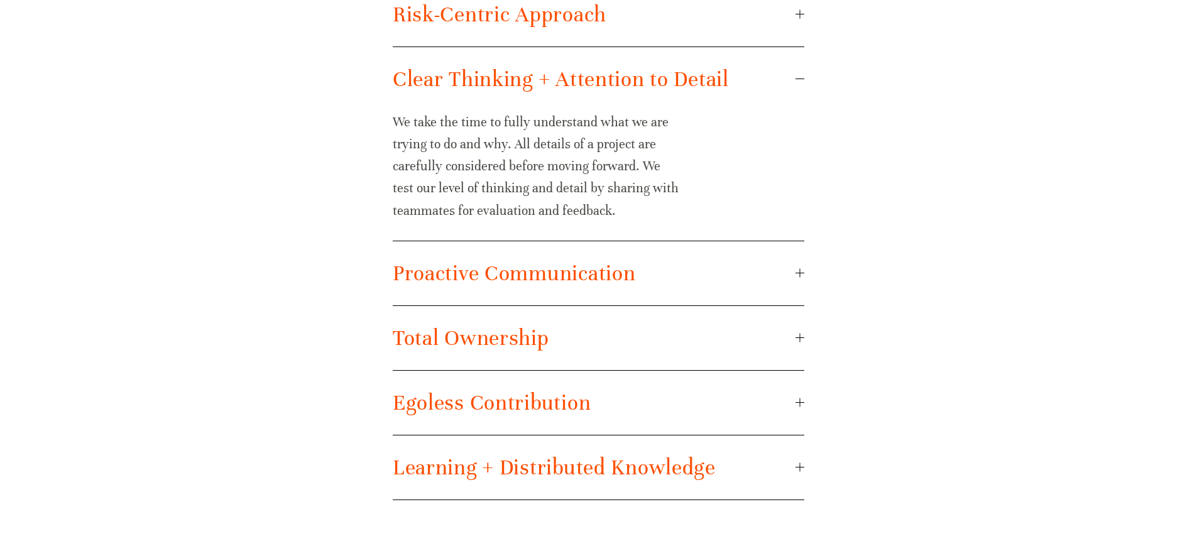
click at [793, 287] on button "Proactive Communication" at bounding box center [599, 273] width 412 height 64
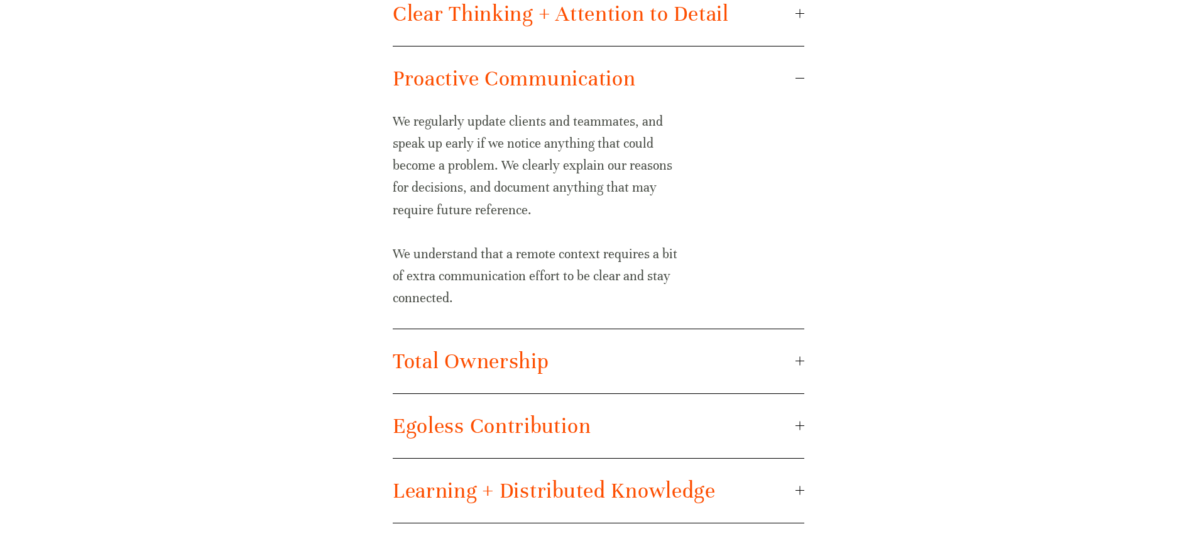
scroll to position [1713, 0]
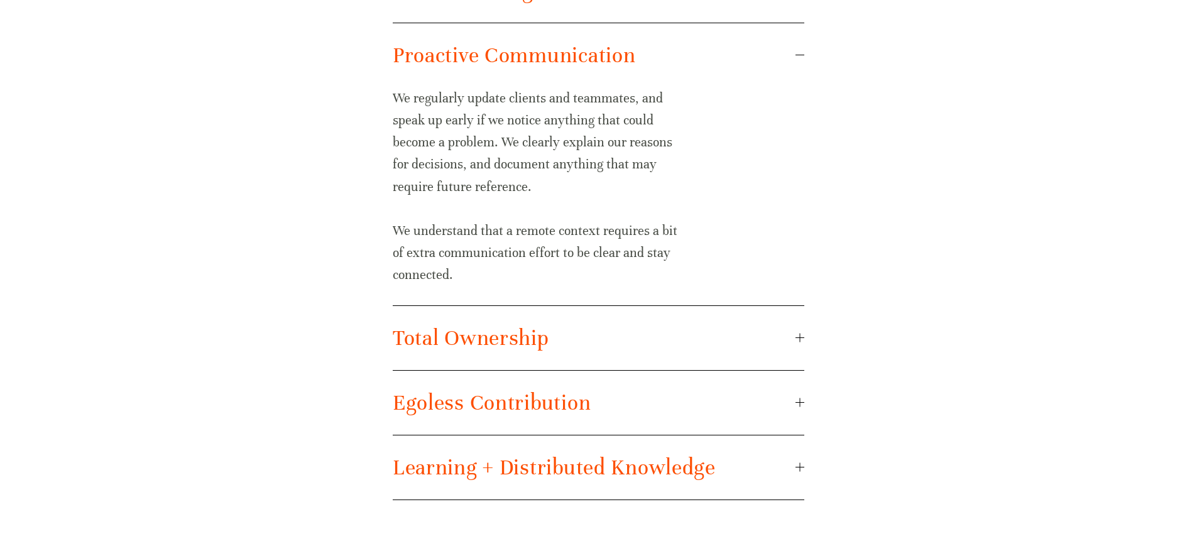
click at [797, 340] on div at bounding box center [799, 338] width 9 height 9
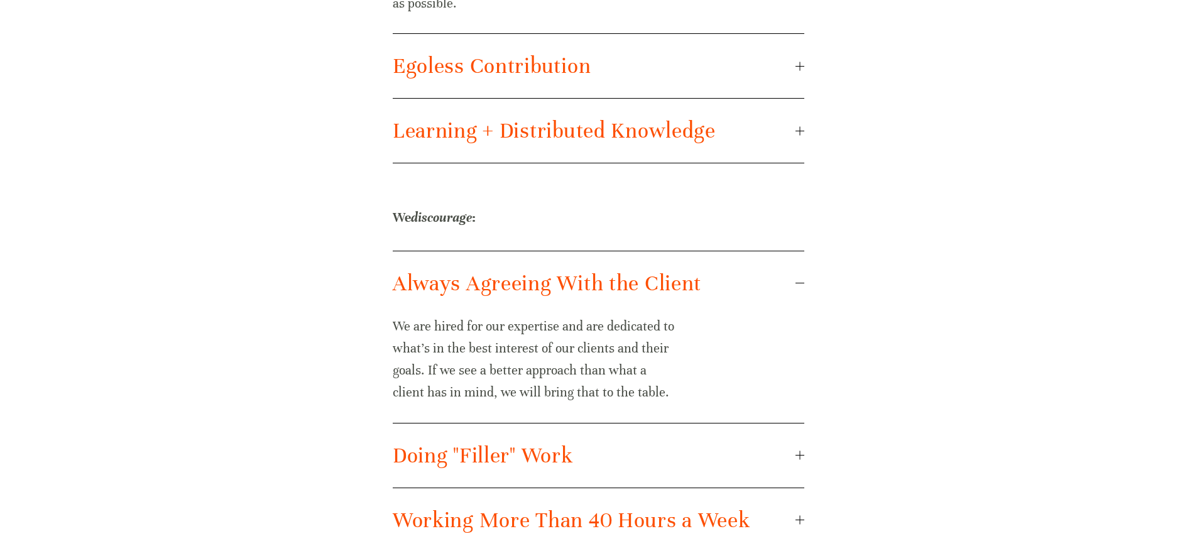
scroll to position [1896, 0]
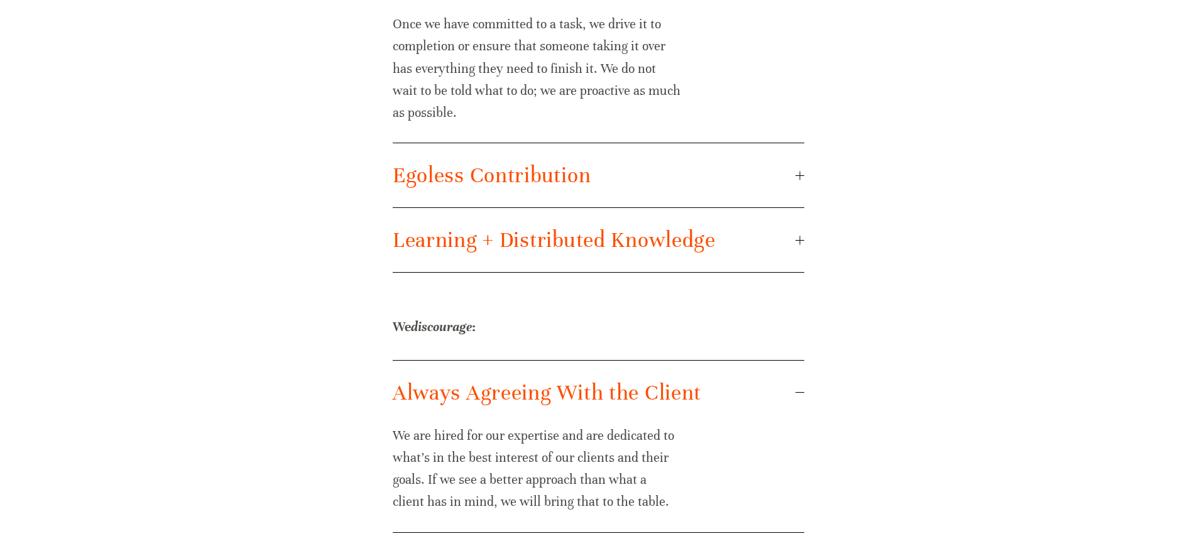
click at [770, 167] on span "Egoless Contribution" at bounding box center [594, 175] width 403 height 26
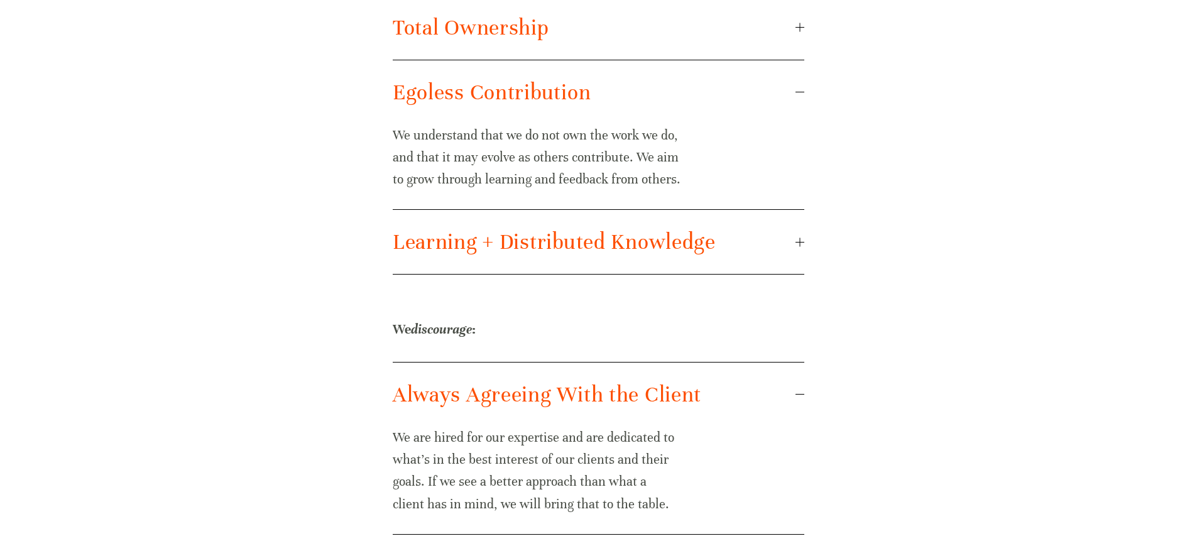
scroll to position [1634, 0]
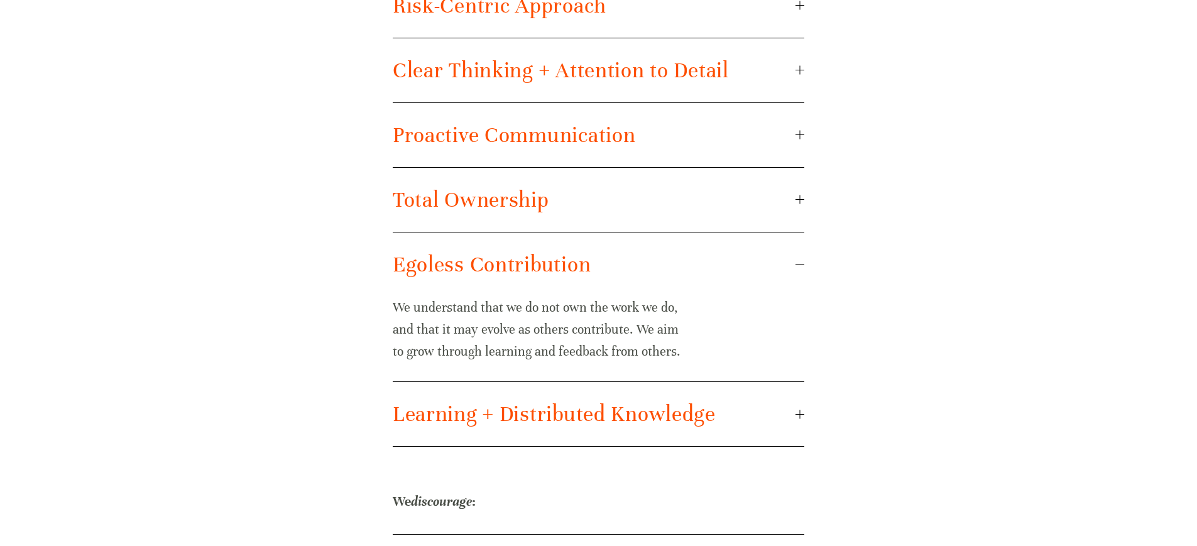
click at [888, 183] on div "We do have goals we’ve set for ourselves. But the technology world changes quic…" at bounding box center [599, 45] width 650 height 2156
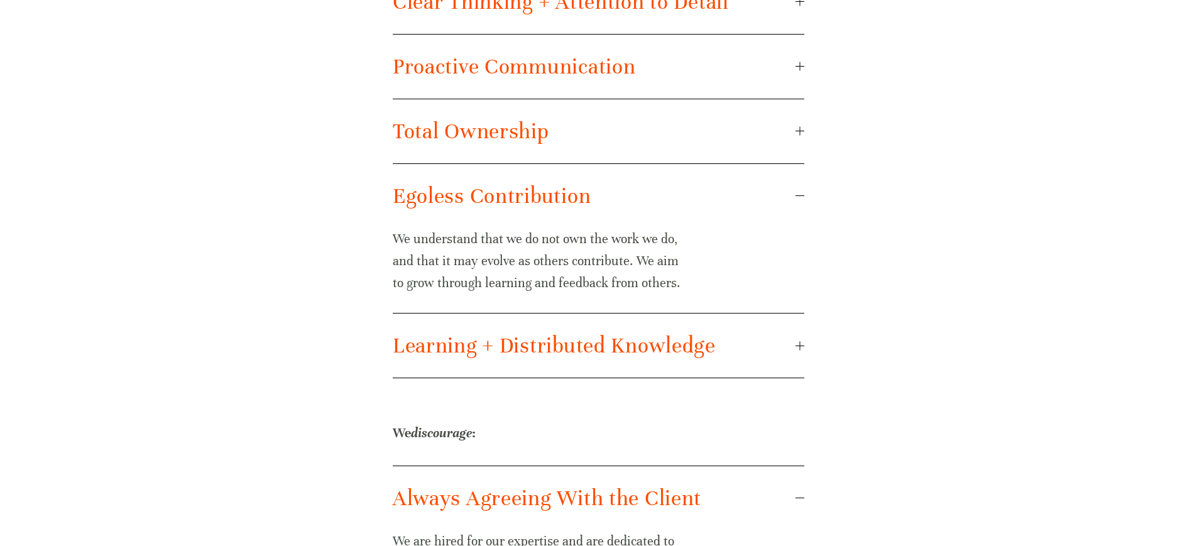
scroll to position [1710, 0]
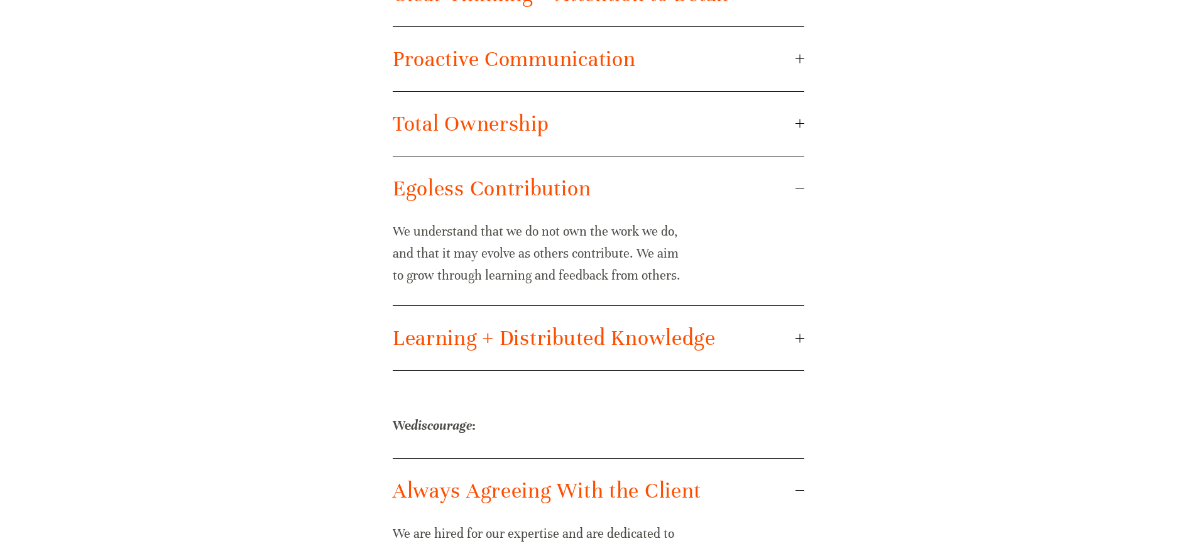
click at [777, 339] on span "Learning + Distributed Knowledge" at bounding box center [594, 338] width 403 height 26
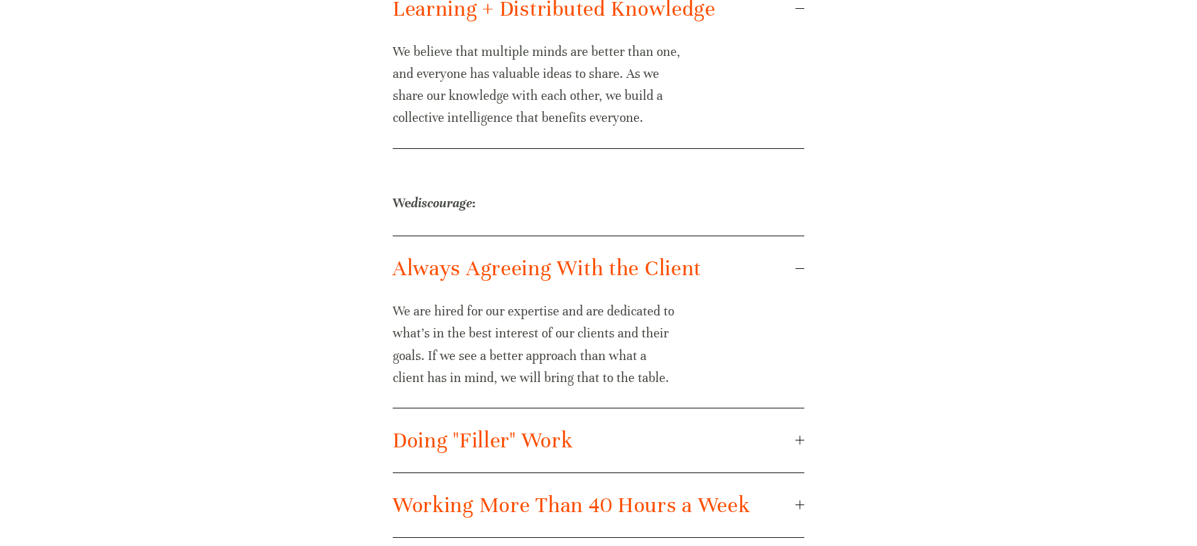
scroll to position [2065, 0]
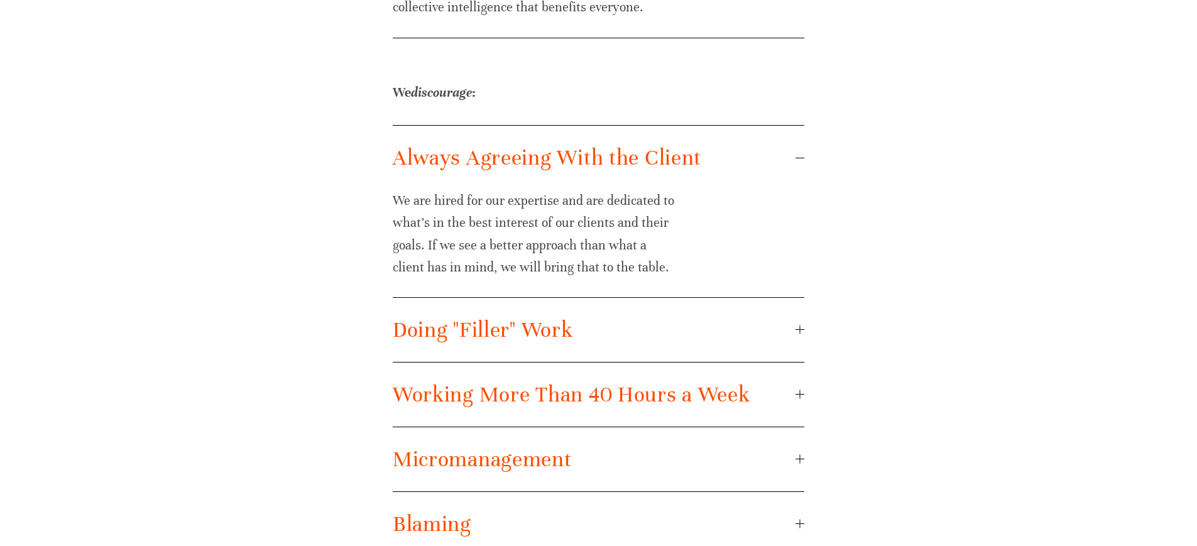
click at [783, 334] on span "Doing "Filler" Work" at bounding box center [594, 330] width 403 height 26
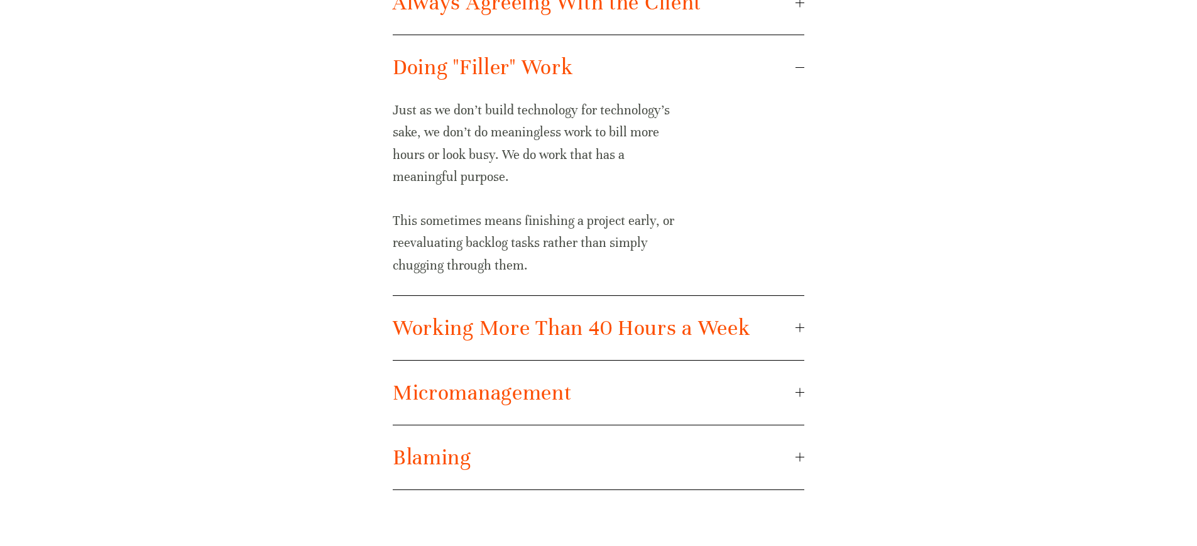
scroll to position [2243, 0]
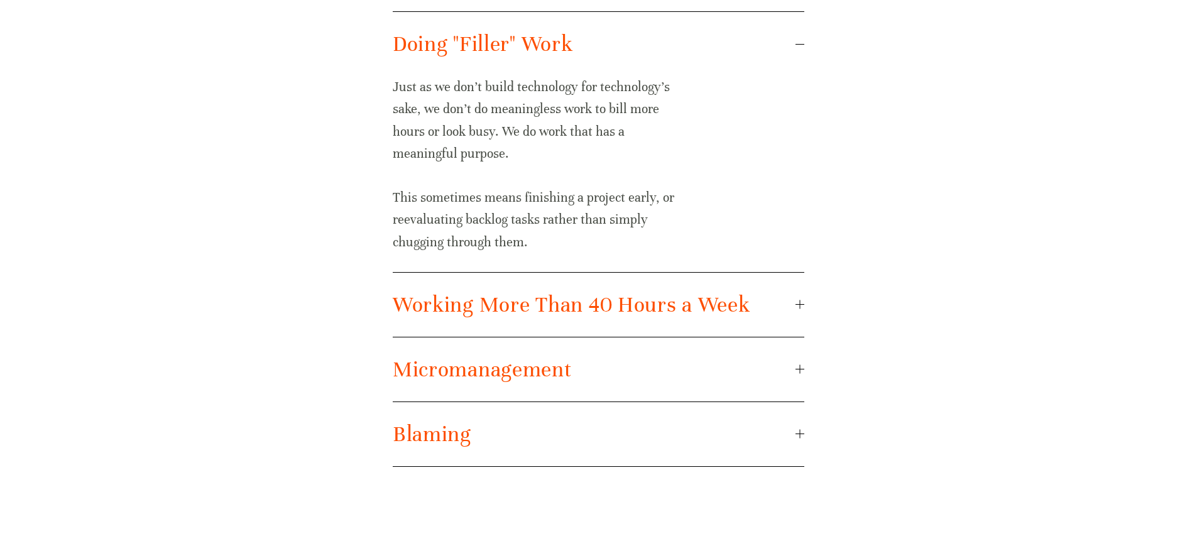
click at [792, 302] on span "Working More Than 40 Hours a Week" at bounding box center [594, 305] width 403 height 26
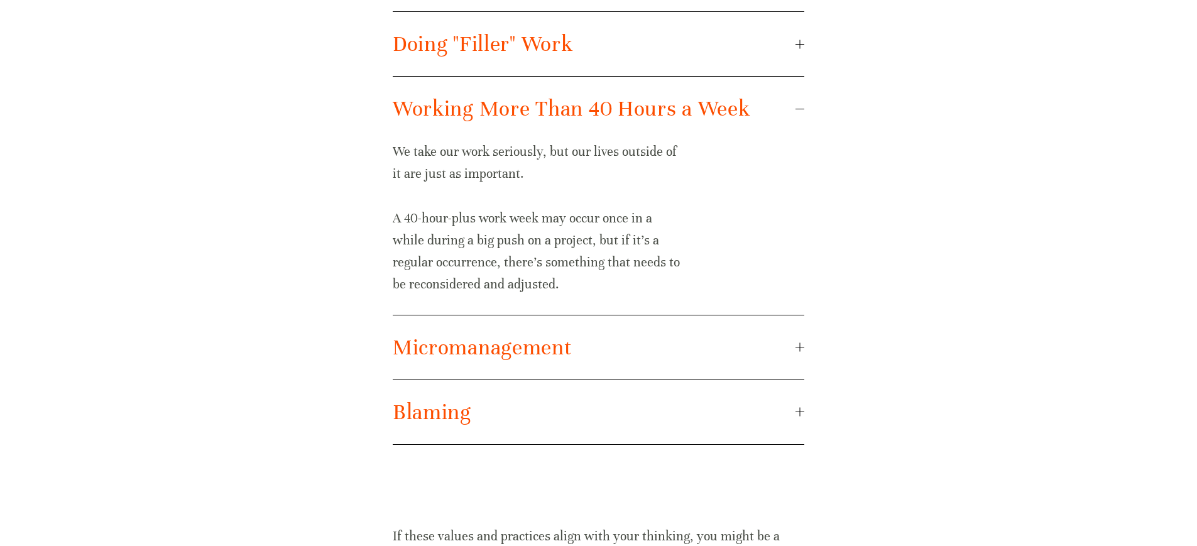
click at [792, 349] on span "Micromanagement" at bounding box center [594, 347] width 403 height 26
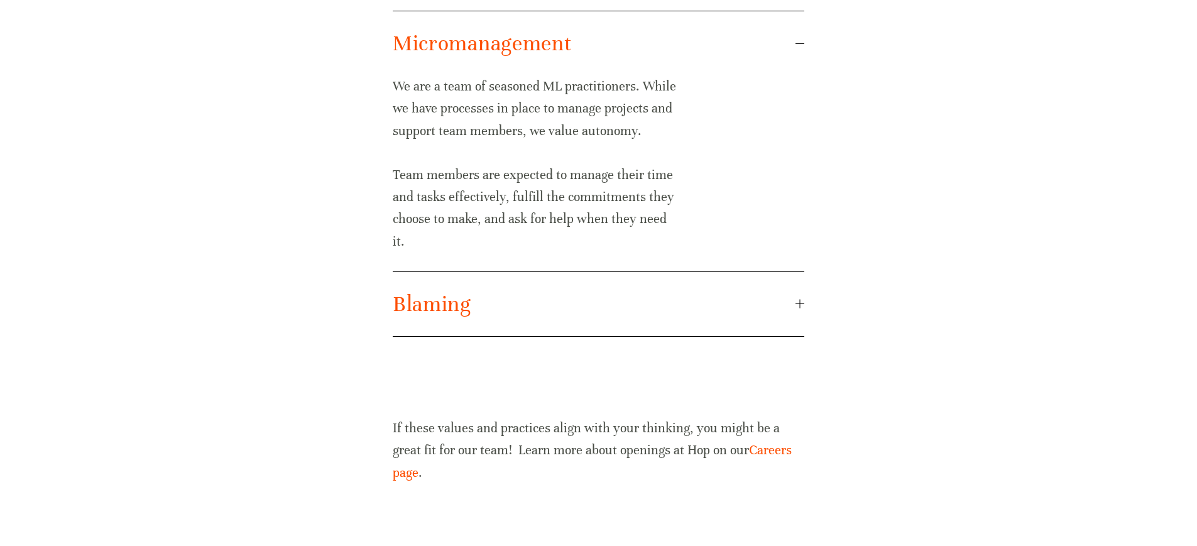
scroll to position [2374, 0]
click at [805, 276] on div "Always Agreeing With the Client We are hired for our expertise and are dedicate…" at bounding box center [598, 76] width 433 height 542
click at [795, 290] on span "Blaming" at bounding box center [594, 303] width 403 height 26
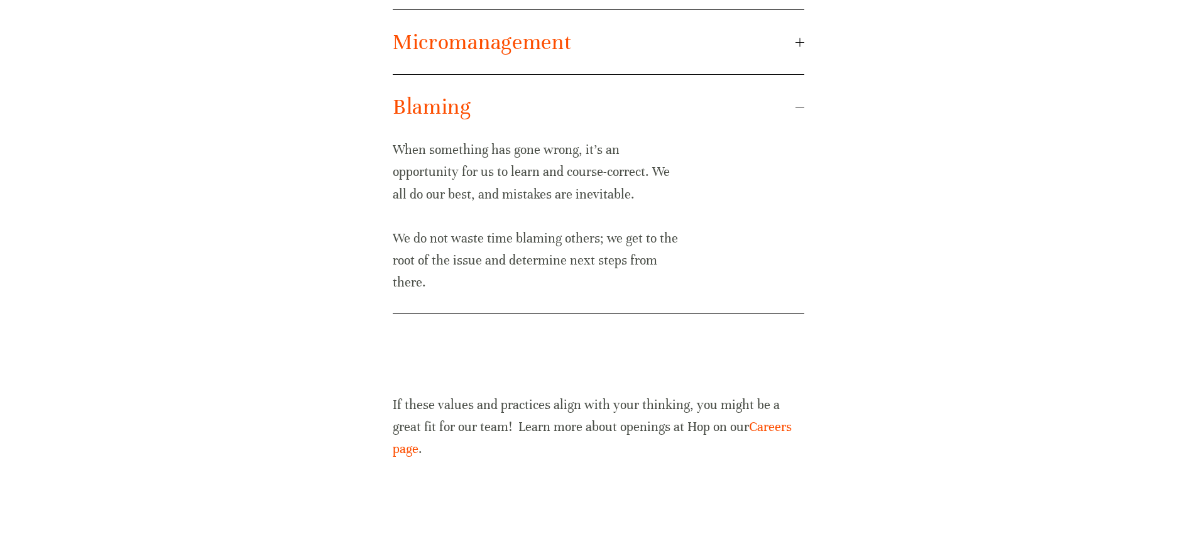
click at [792, 99] on span "Blaming" at bounding box center [594, 107] width 403 height 26
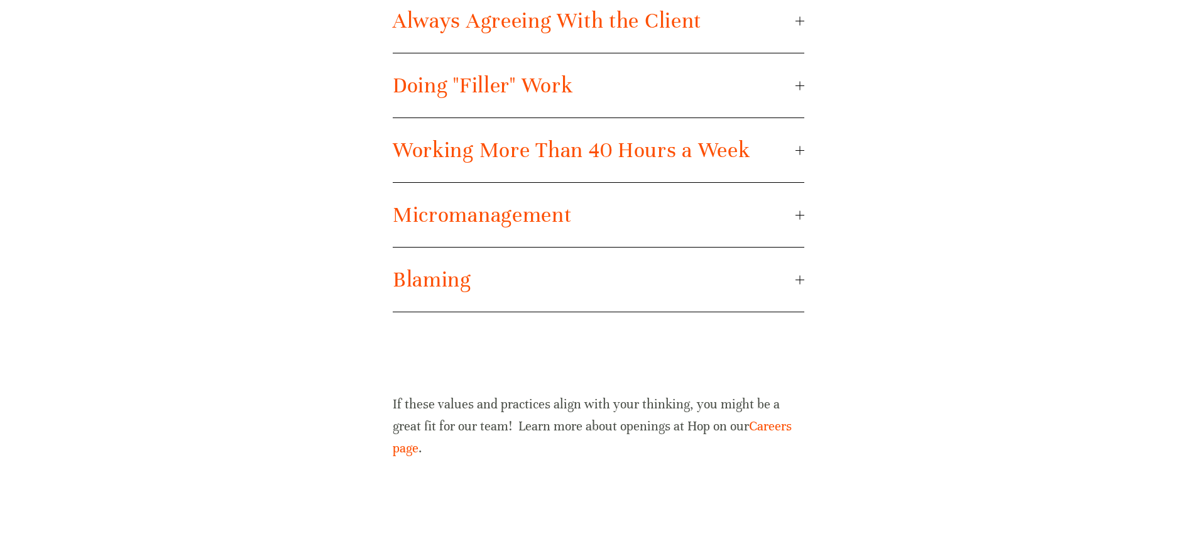
scroll to position [2201, 0]
click at [750, 421] on link "Careers page" at bounding box center [594, 438] width 402 height 38
